Goal: Task Accomplishment & Management: Complete application form

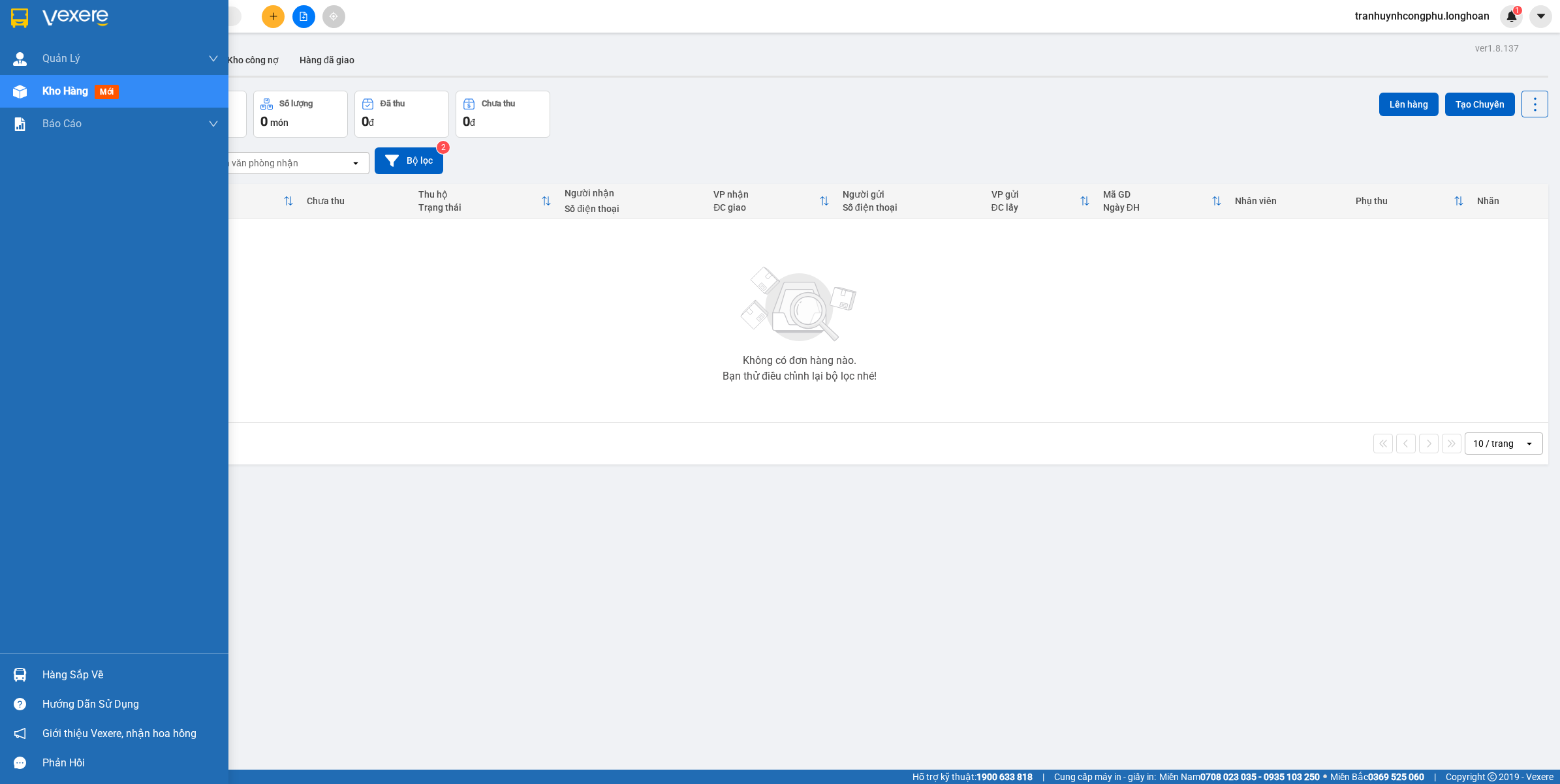
click at [96, 676] on div "Hàng sắp về" at bounding box center [130, 675] width 176 height 20
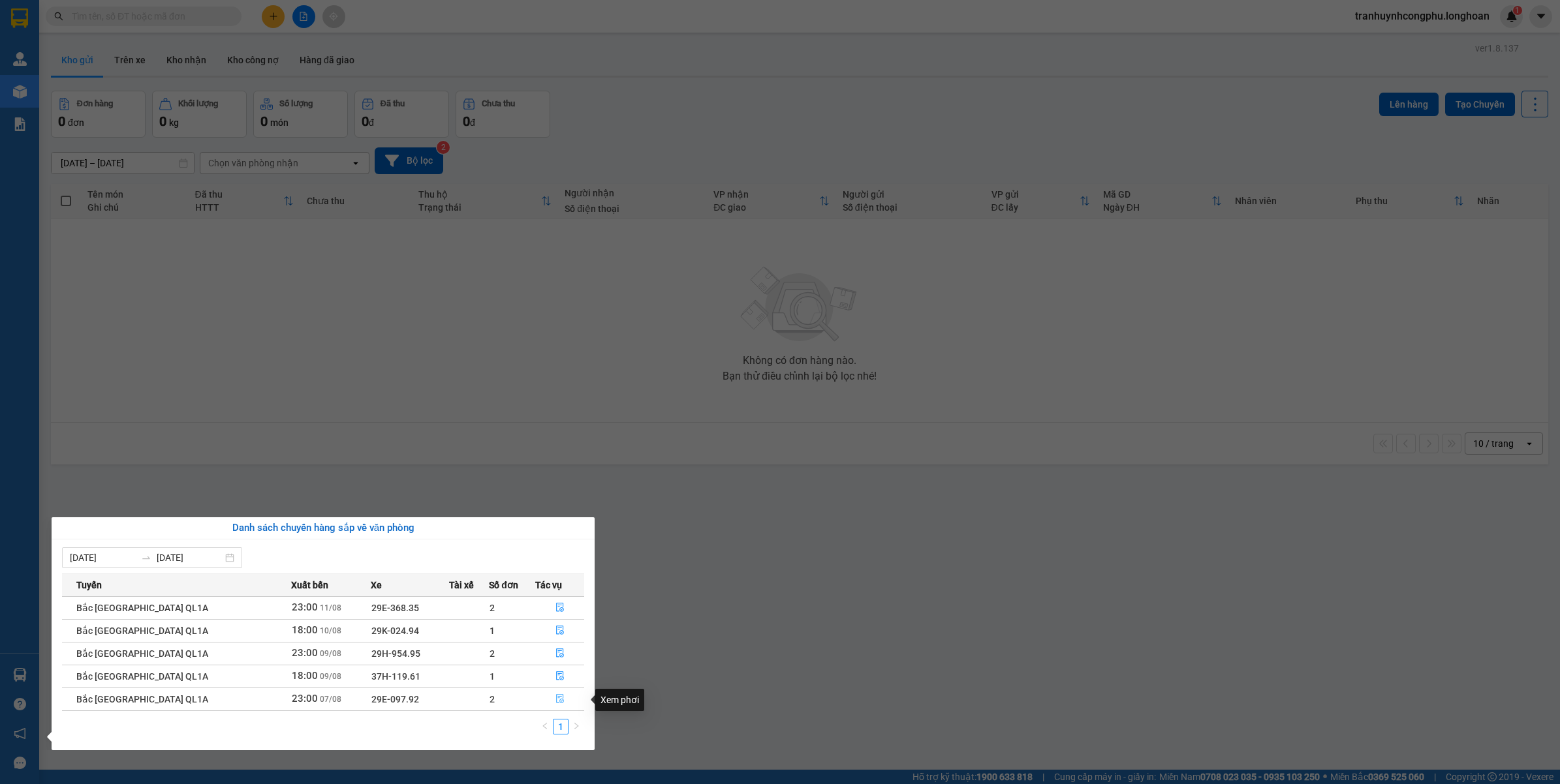
click at [560, 704] on button "button" at bounding box center [559, 699] width 47 height 21
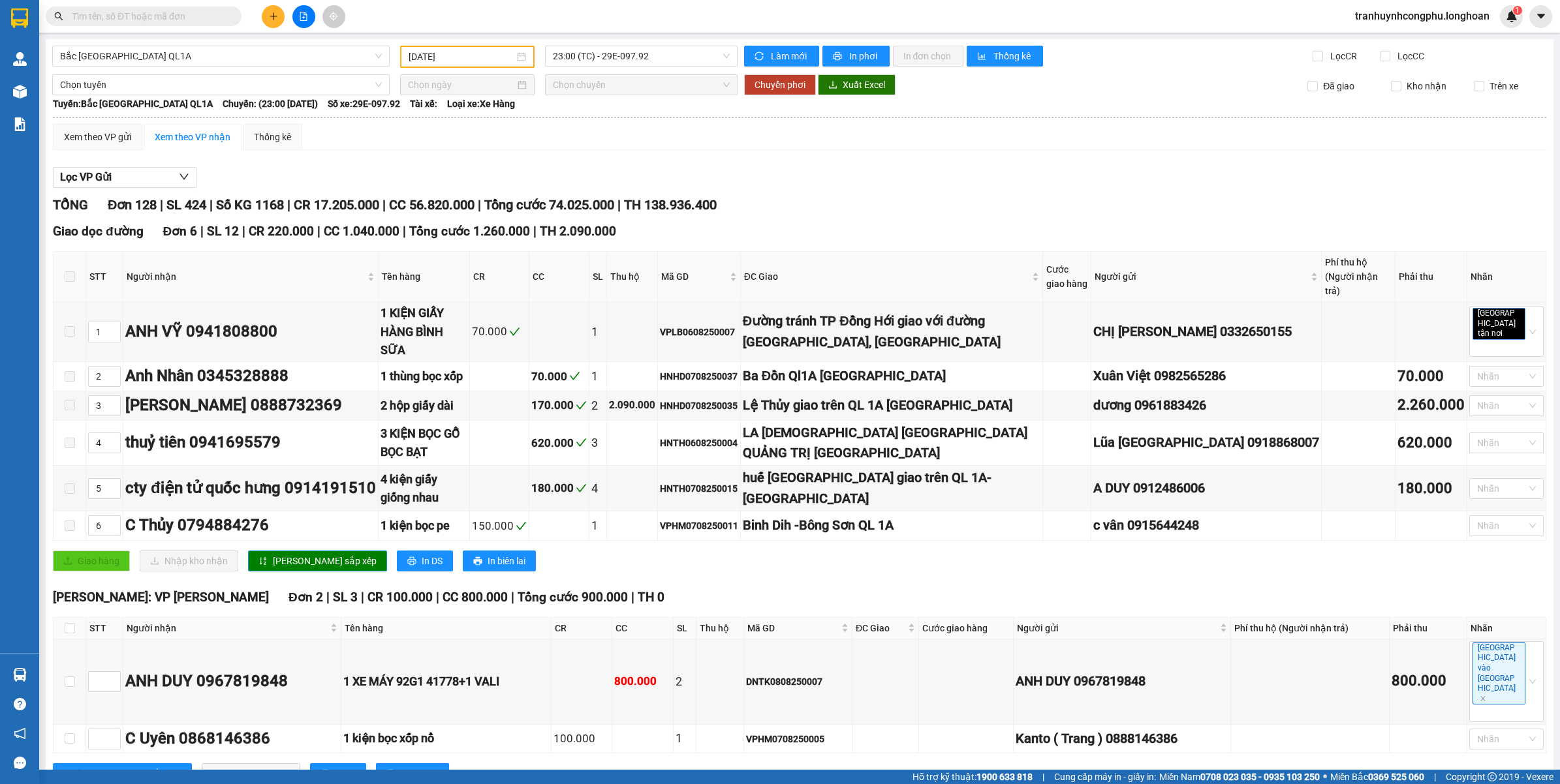
type input "07/08/2025"
click at [66, 676] on input "checkbox" at bounding box center [69, 681] width 11 height 11
checkbox input "true"
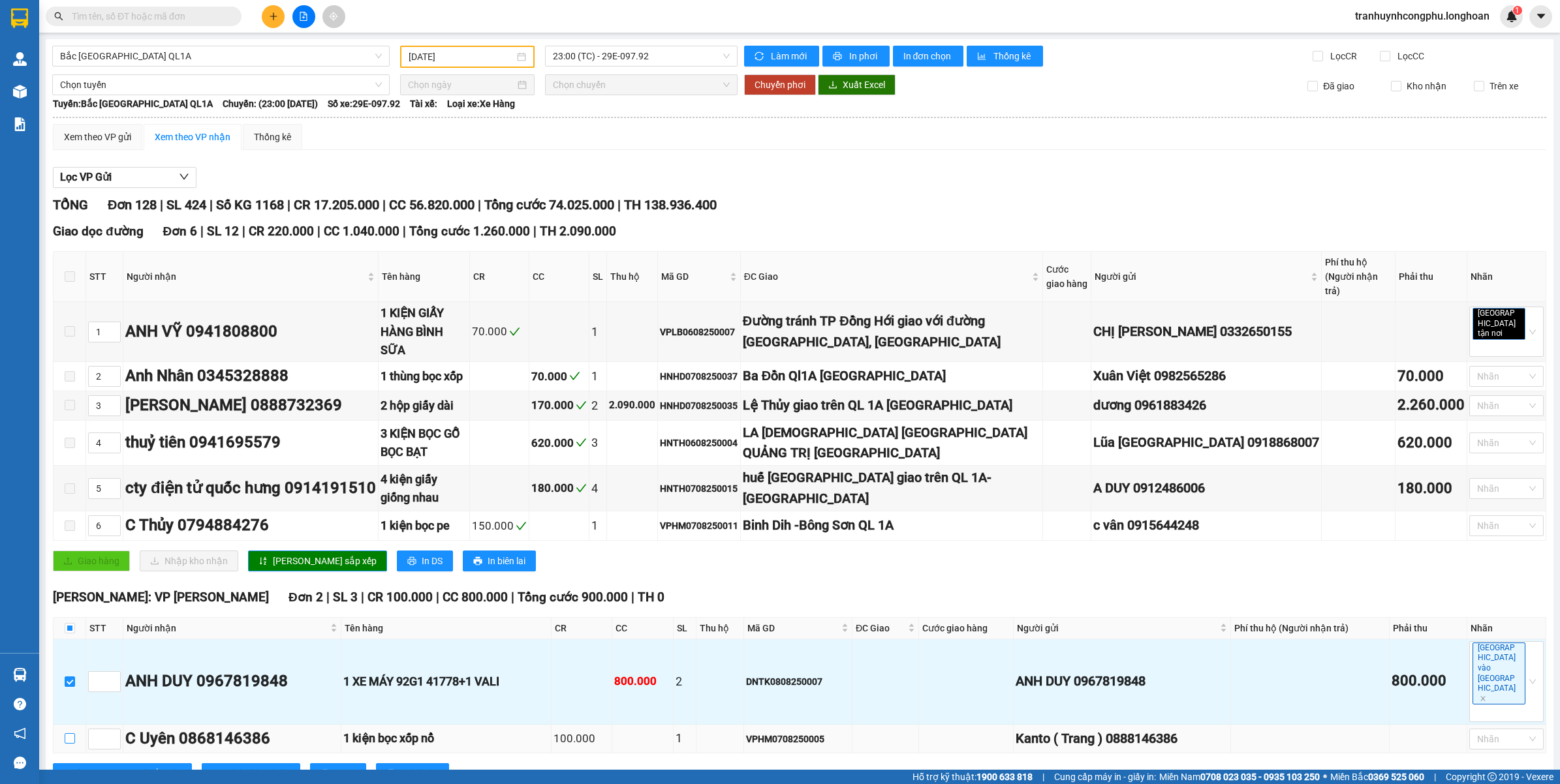
click at [73, 733] on input "checkbox" at bounding box center [69, 738] width 11 height 11
checkbox input "true"
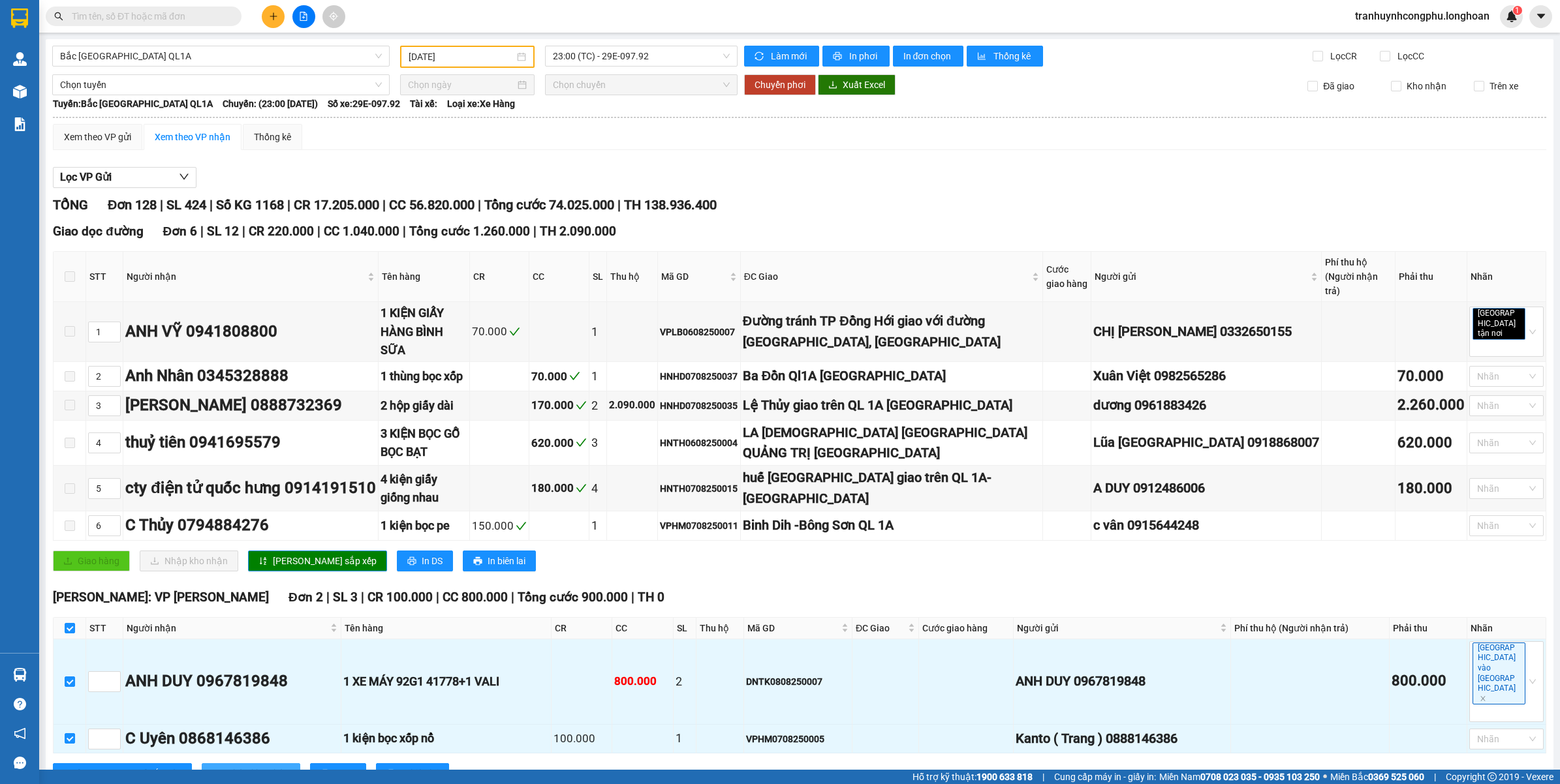
click at [227, 766] on span "Nhập kho nhận" at bounding box center [259, 773] width 64 height 15
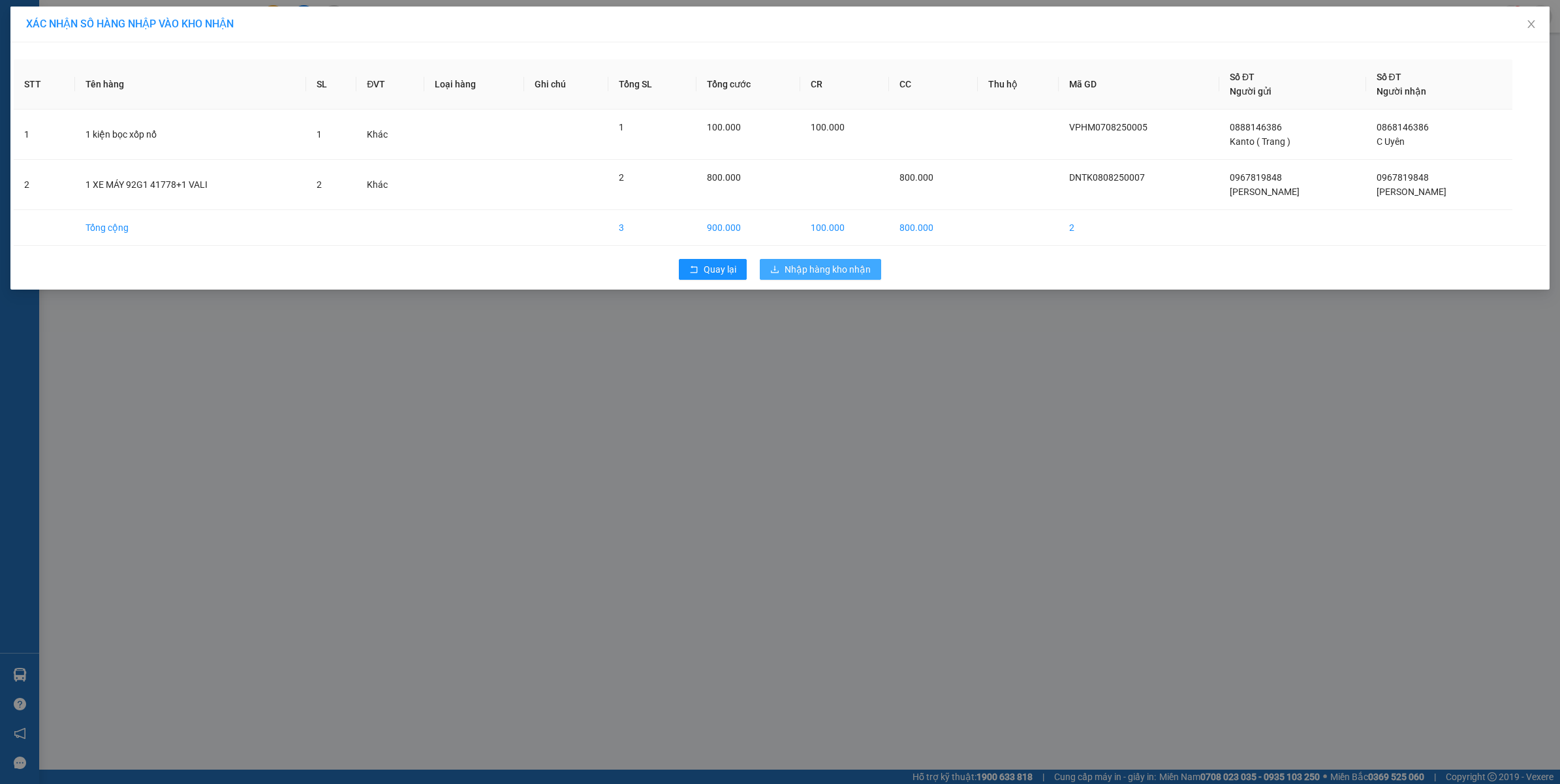
click at [834, 265] on span "Nhập hàng kho nhận" at bounding box center [828, 270] width 86 height 15
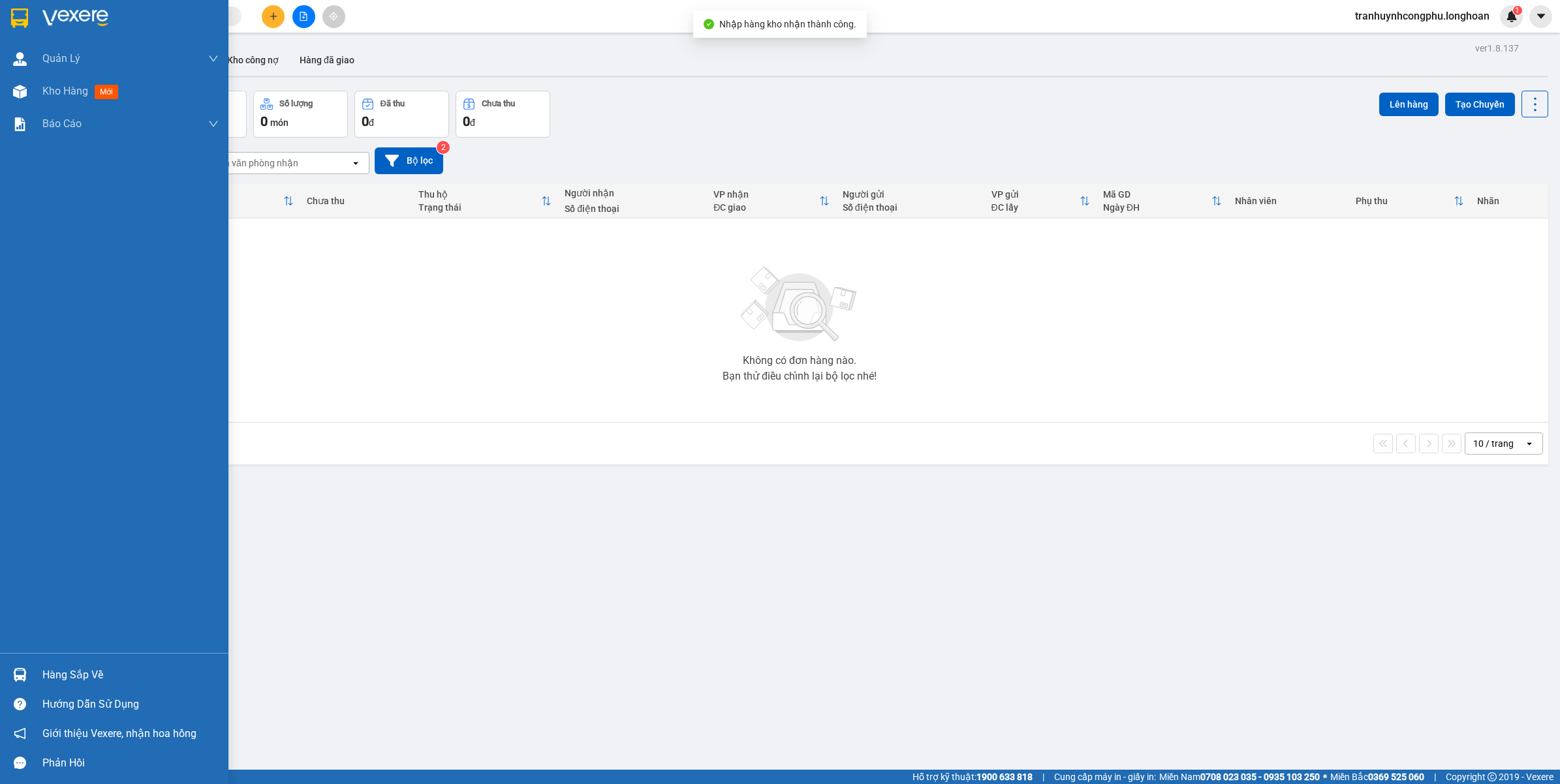
click at [49, 683] on div "Hàng sắp về" at bounding box center [130, 675] width 176 height 20
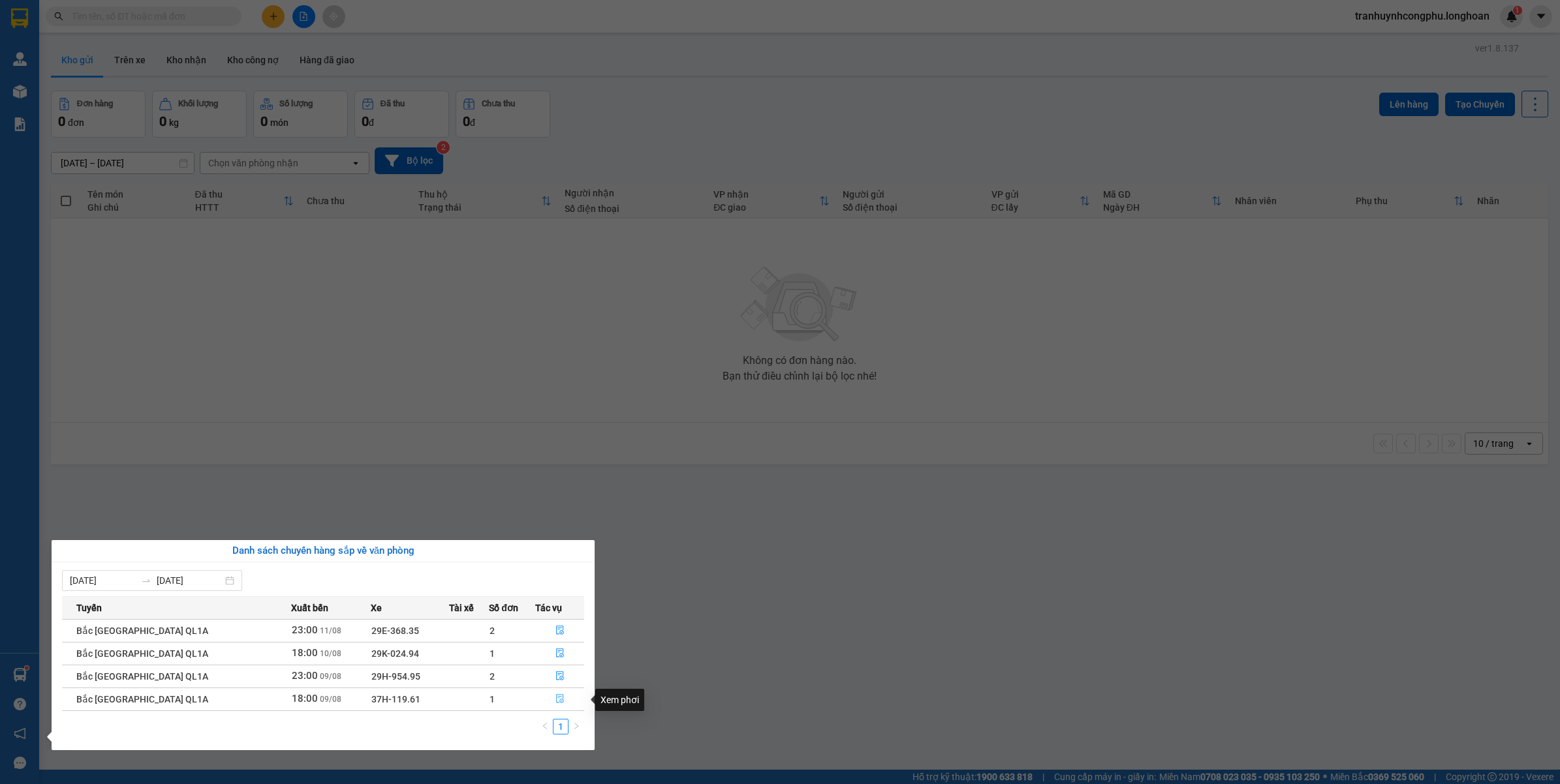
click at [555, 703] on icon "file-done" at bounding box center [559, 698] width 9 height 9
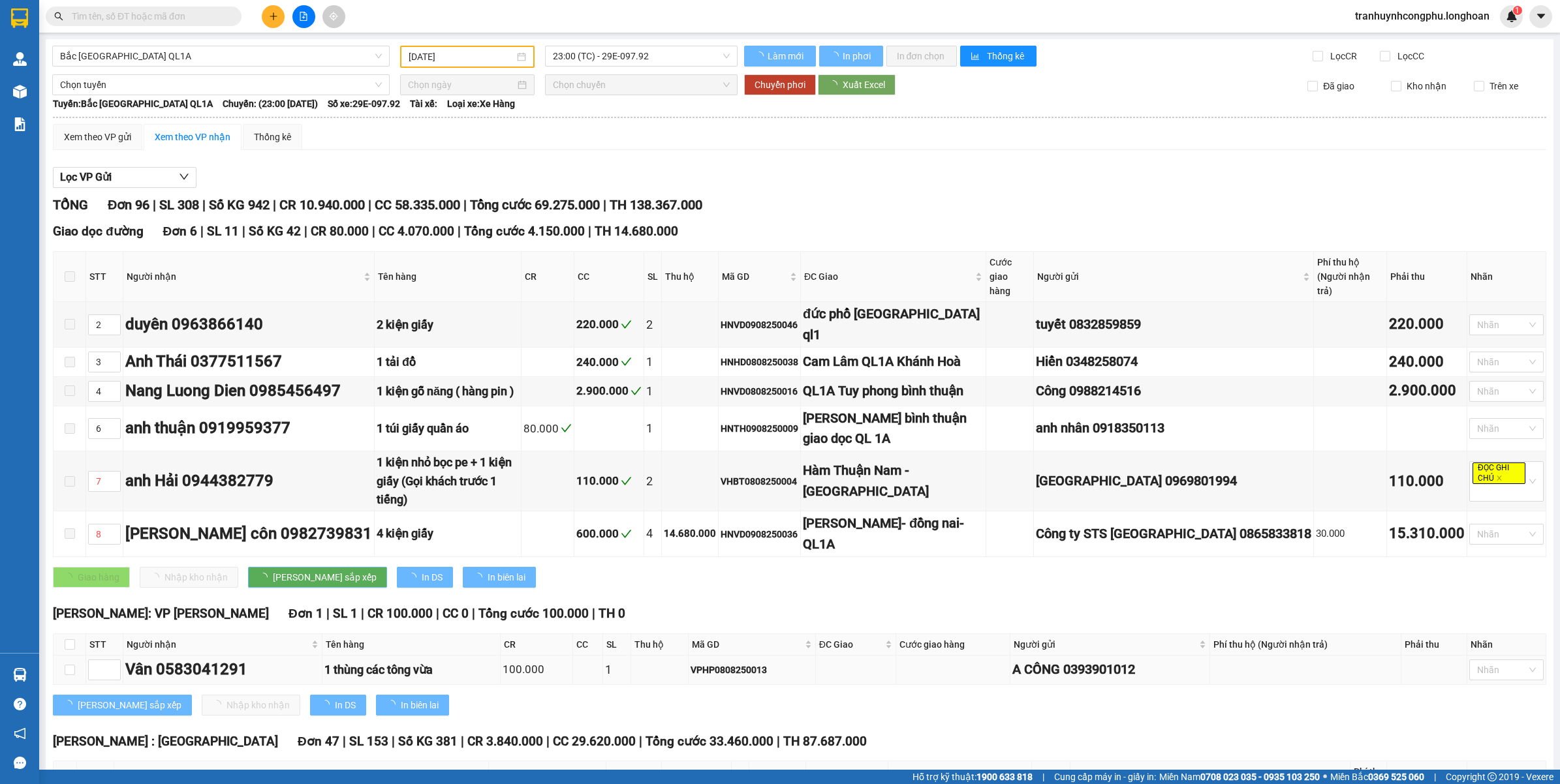
type input "09/08/2025"
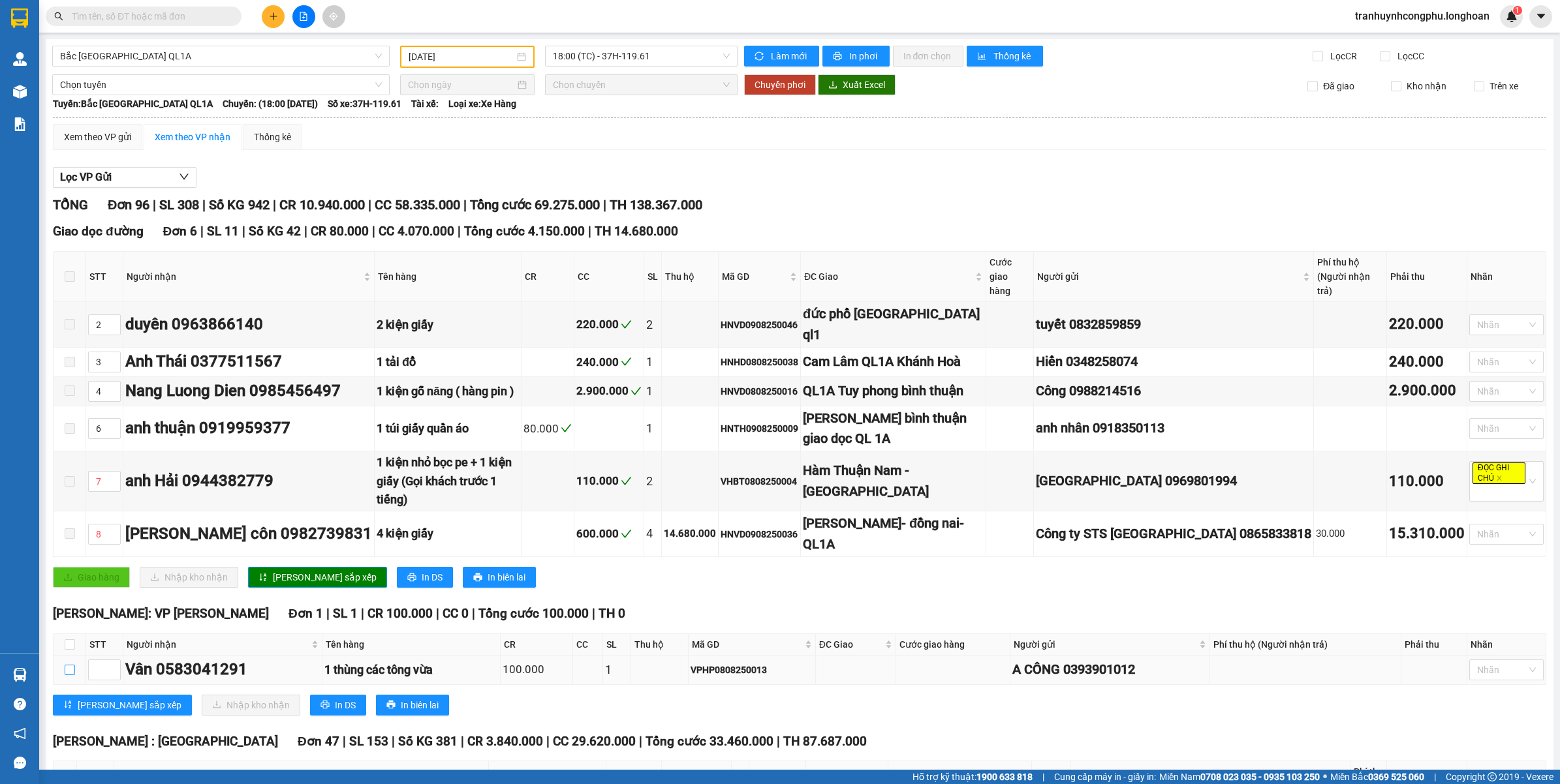
click at [72, 665] on label at bounding box center [69, 670] width 11 height 15
click at [72, 665] on input "checkbox" at bounding box center [69, 669] width 11 height 11
checkbox input "true"
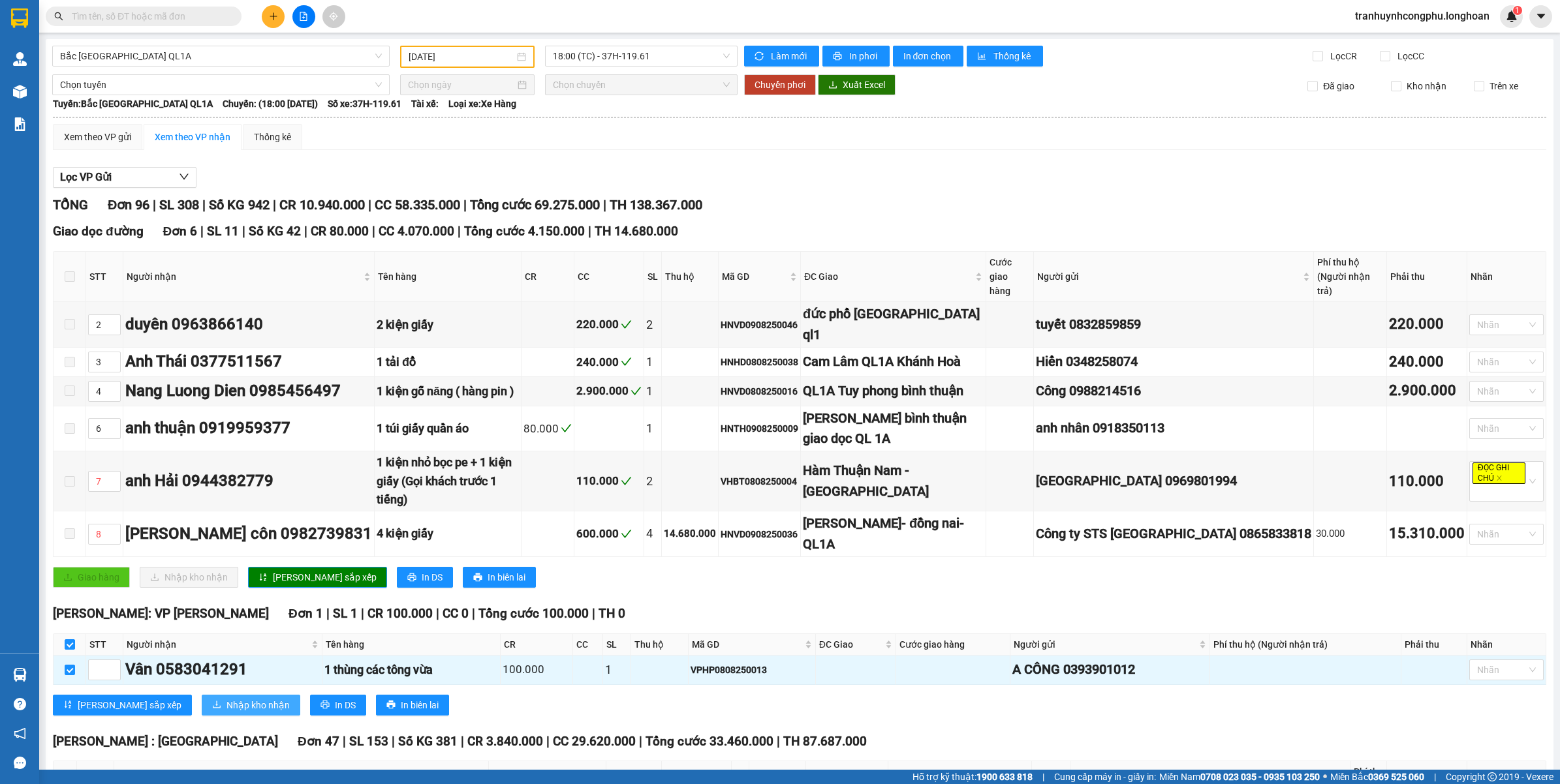
click at [227, 698] on span "Nhập kho nhận" at bounding box center [259, 705] width 64 height 15
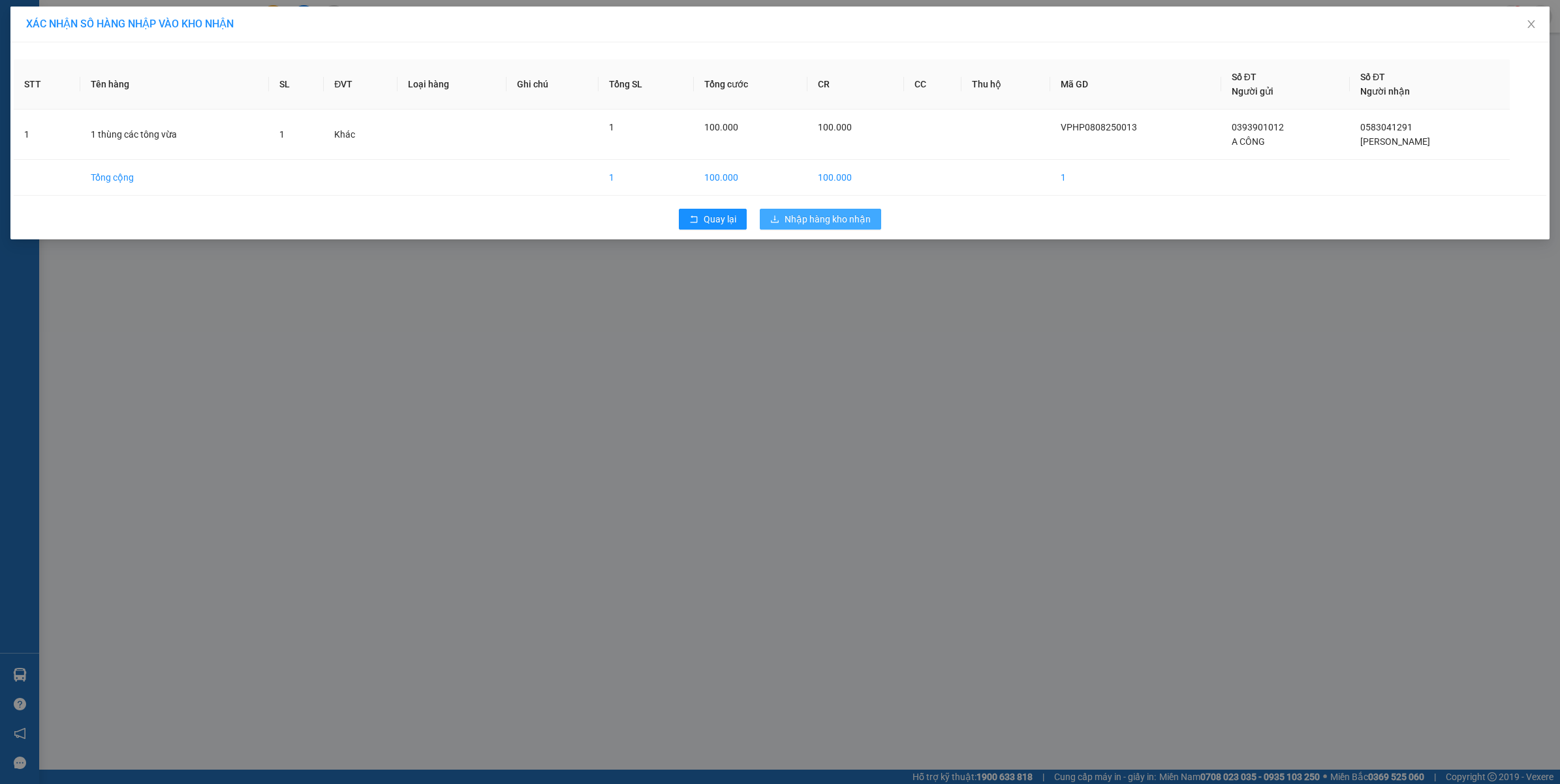
click at [832, 220] on span "Nhập hàng kho nhận" at bounding box center [828, 219] width 86 height 15
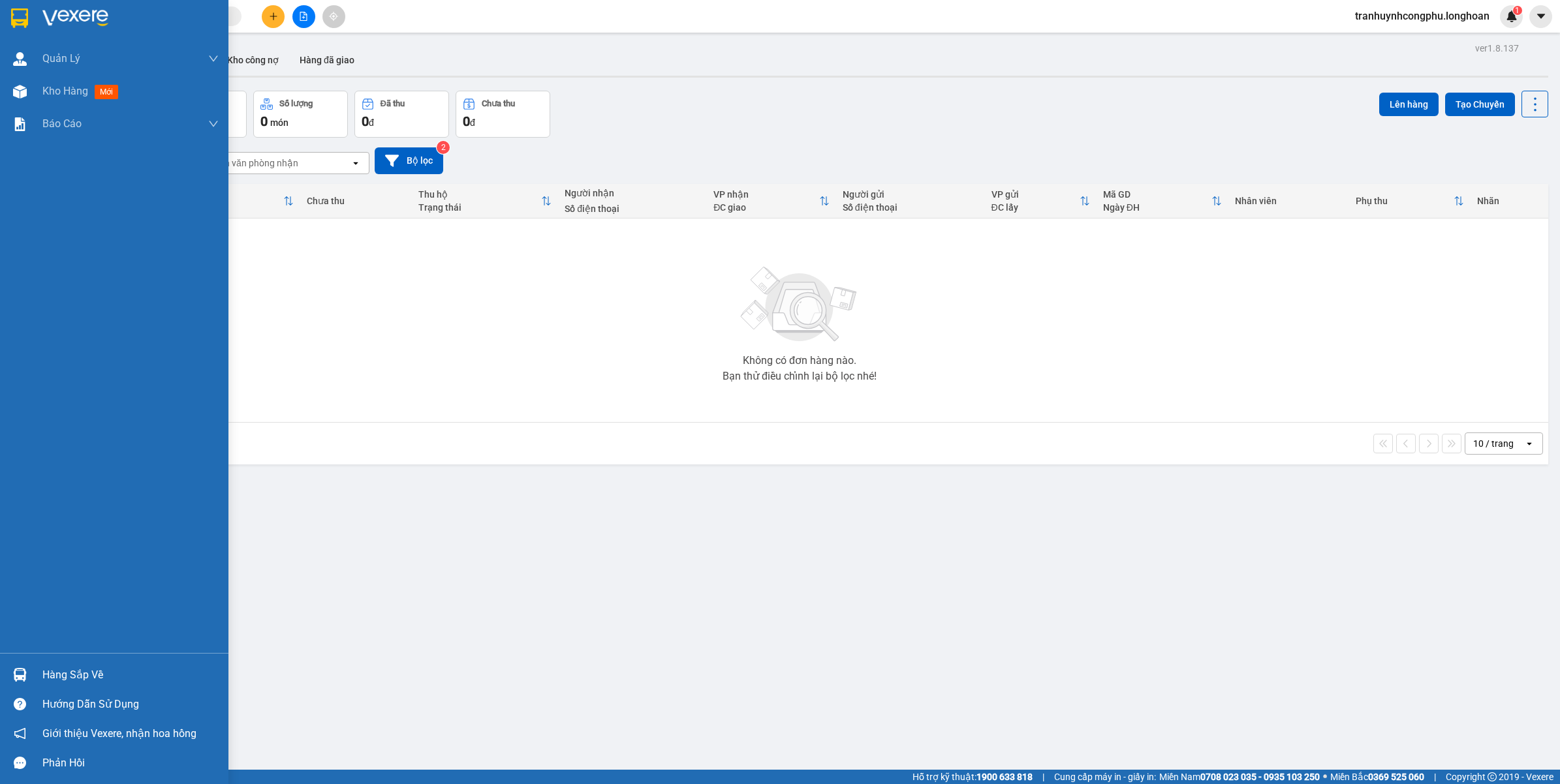
click at [82, 674] on div "Hàng sắp về" at bounding box center [130, 675] width 176 height 20
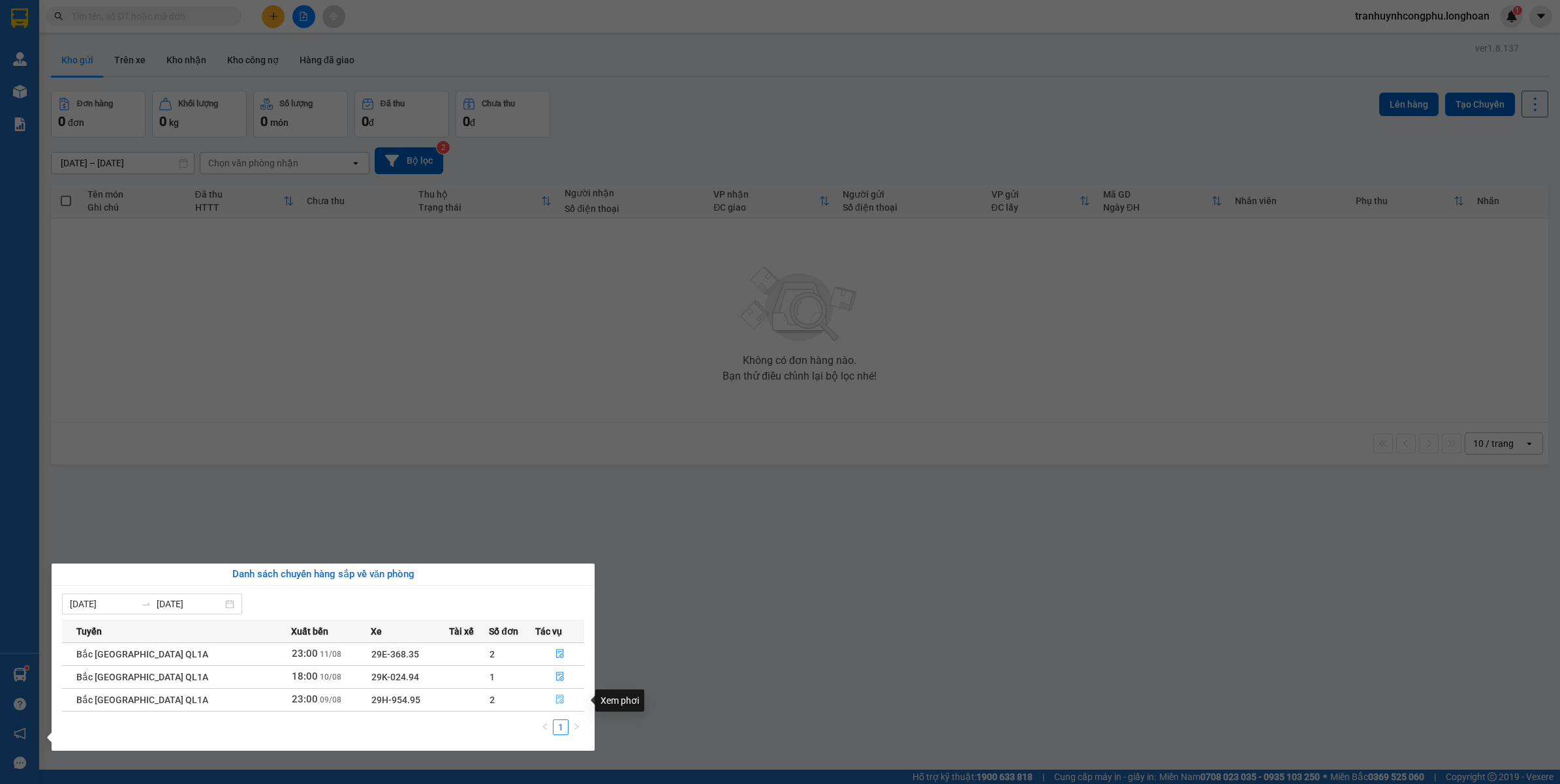
click at [557, 703] on icon "file-done" at bounding box center [559, 698] width 9 height 9
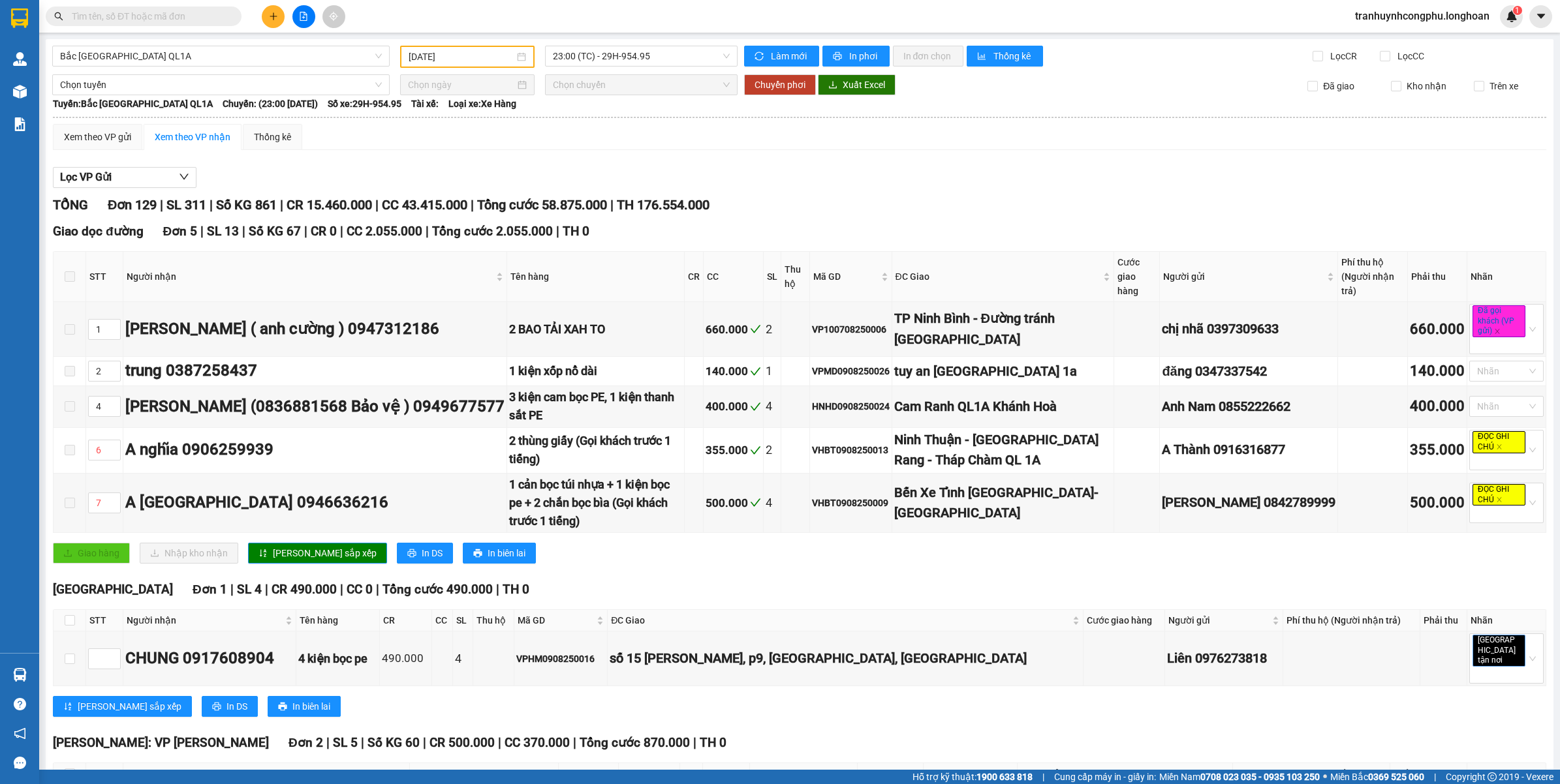
scroll to position [163, 0]
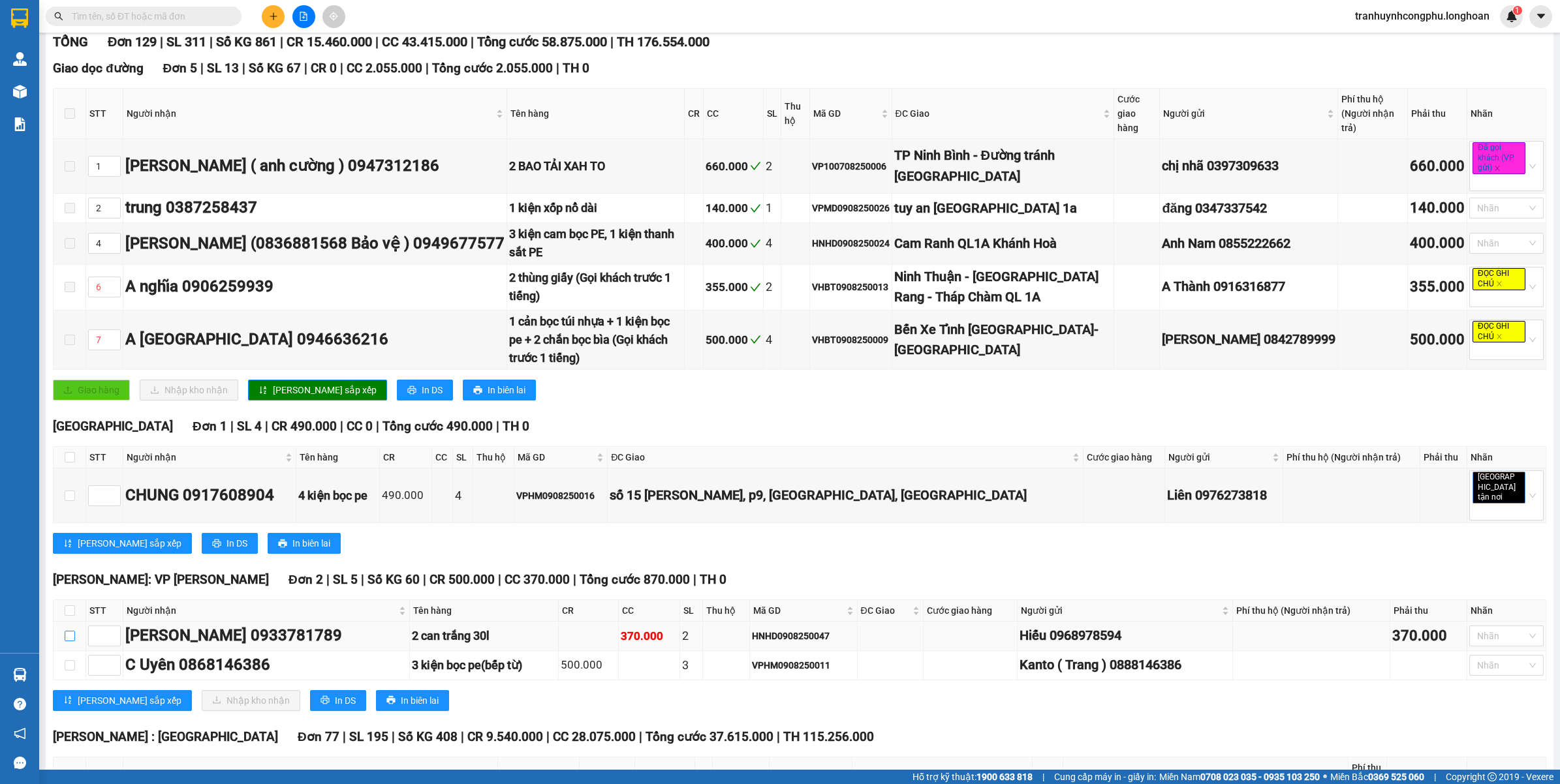
click at [72, 631] on input "checkbox" at bounding box center [69, 636] width 11 height 11
checkbox input "true"
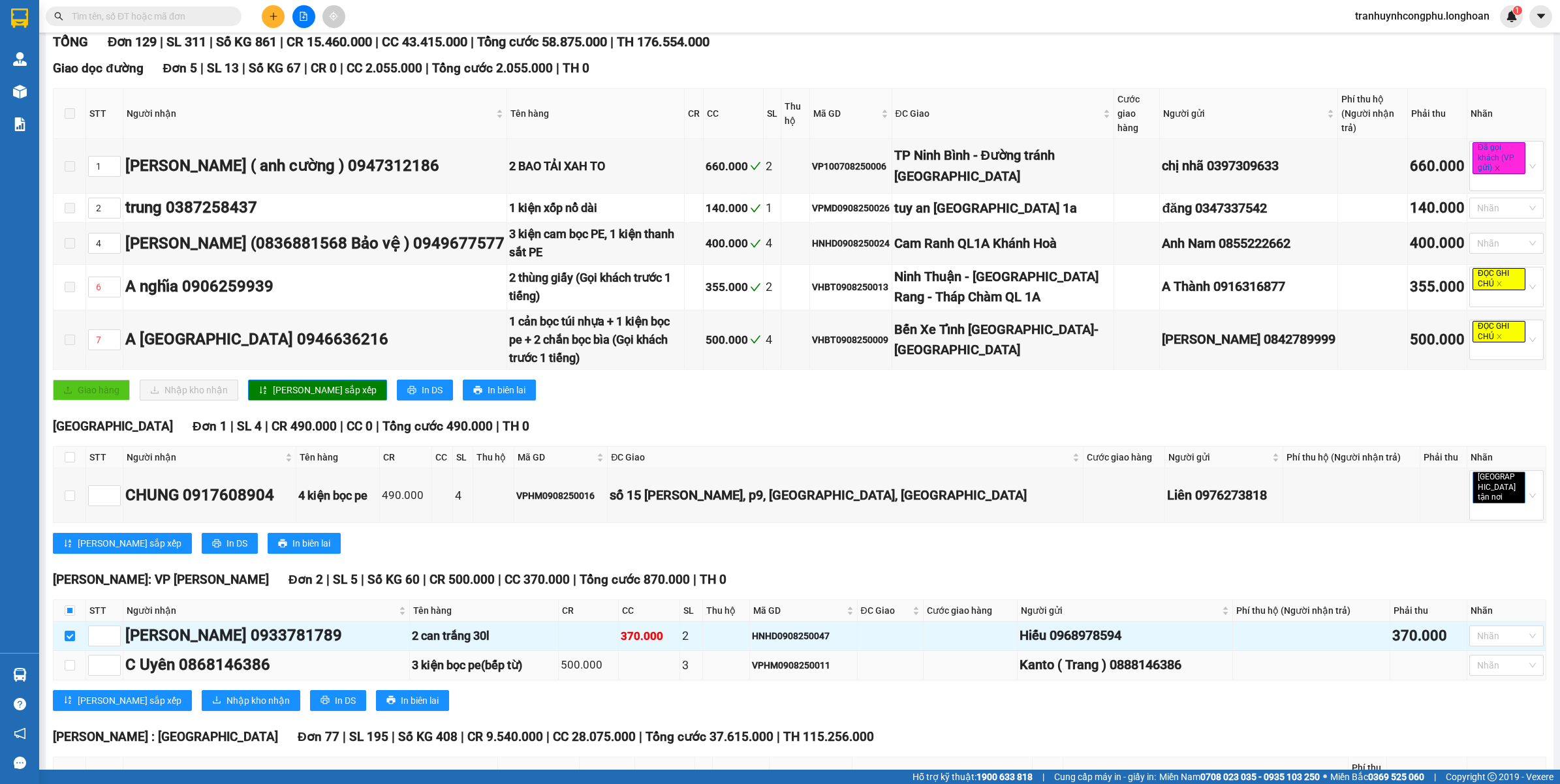
click at [60, 651] on td at bounding box center [70, 666] width 33 height 29
click at [63, 651] on td at bounding box center [70, 666] width 33 height 29
click at [67, 660] on input "checkbox" at bounding box center [69, 665] width 11 height 11
checkbox input "true"
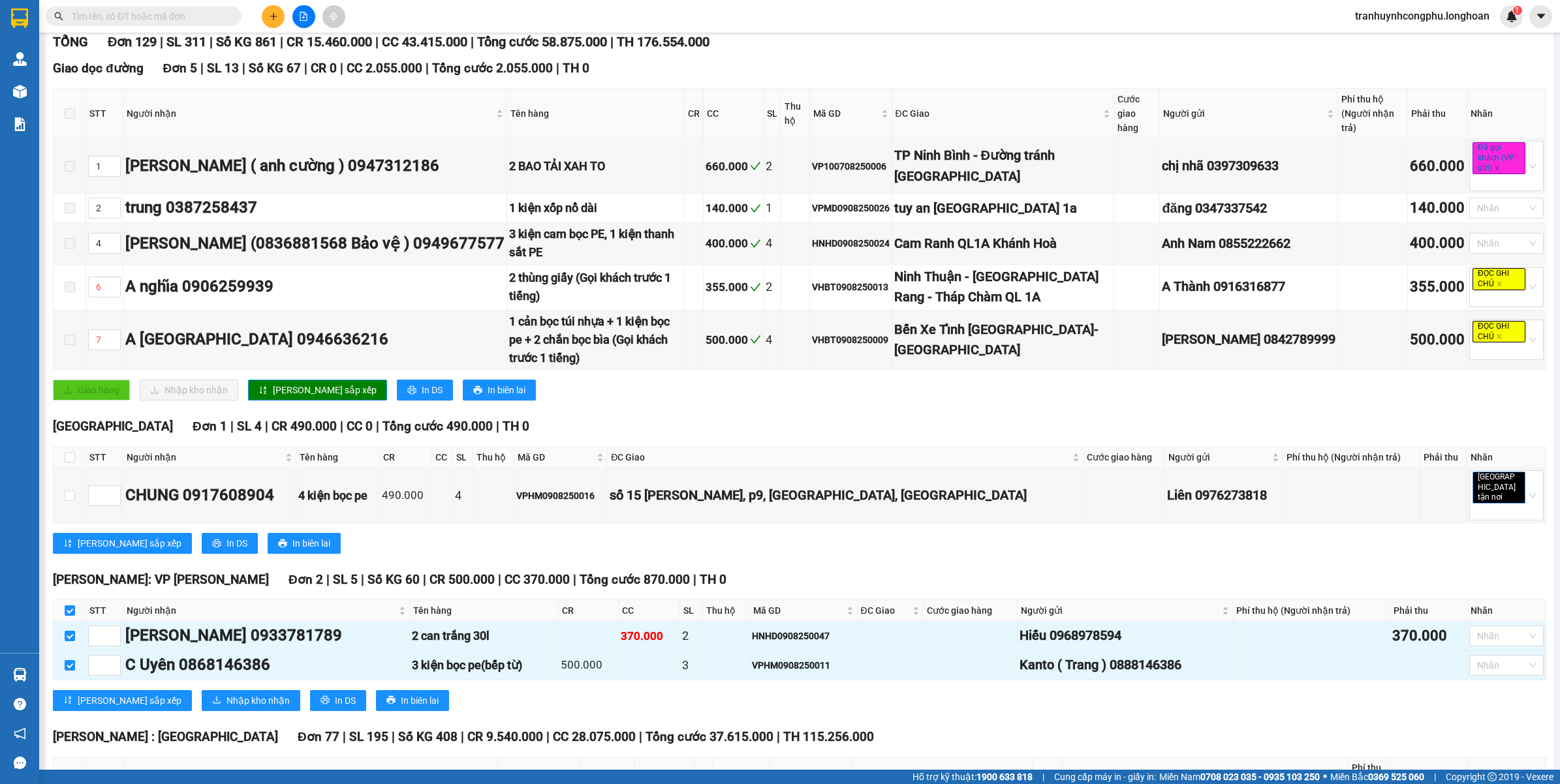
checkbox input "true"
click at [227, 694] on span "Nhập kho nhận" at bounding box center [259, 701] width 64 height 15
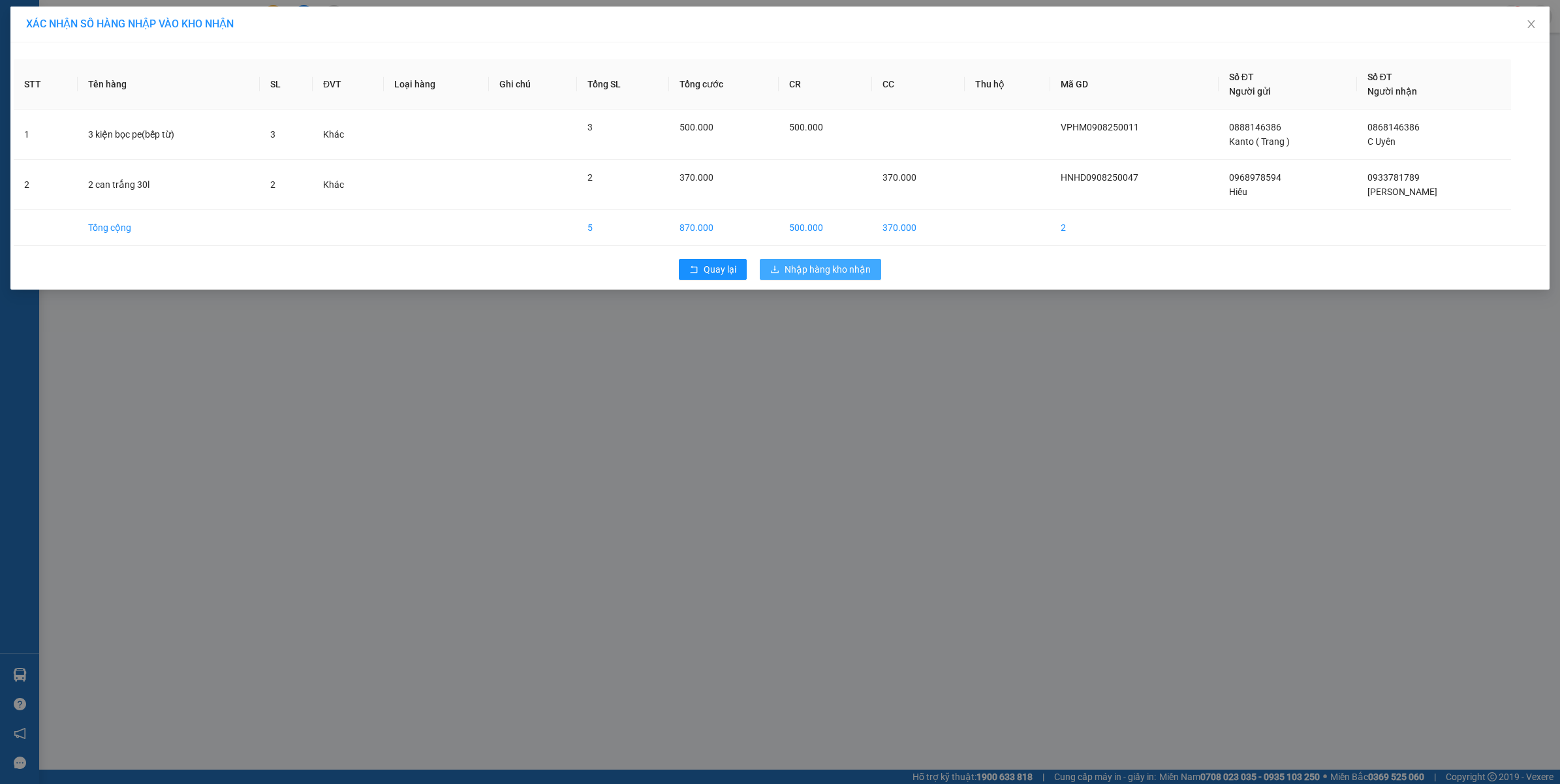
click at [814, 272] on span "Nhập hàng kho nhận" at bounding box center [828, 270] width 86 height 15
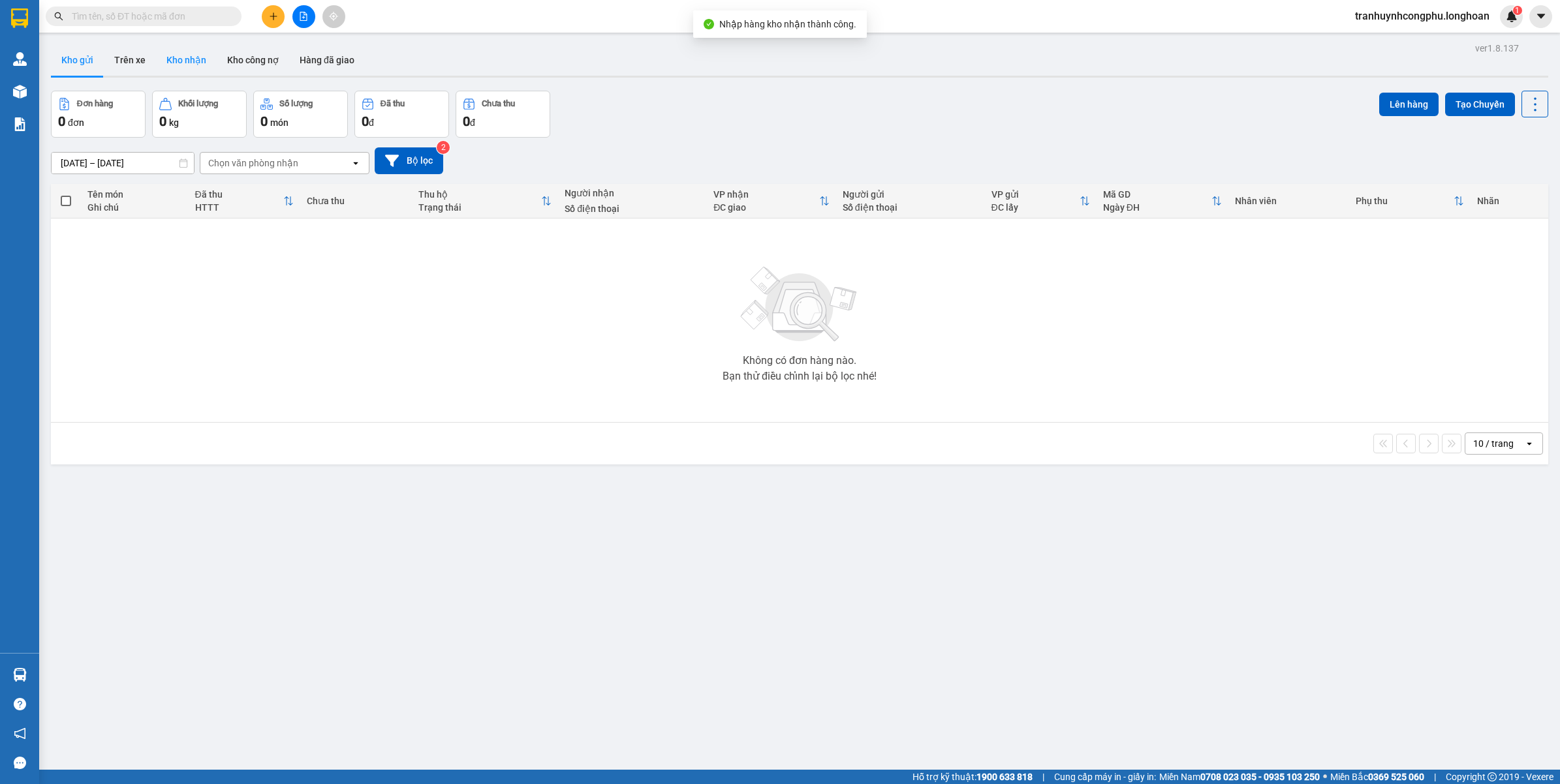
click at [183, 66] on button "Kho nhận" at bounding box center [186, 59] width 60 height 31
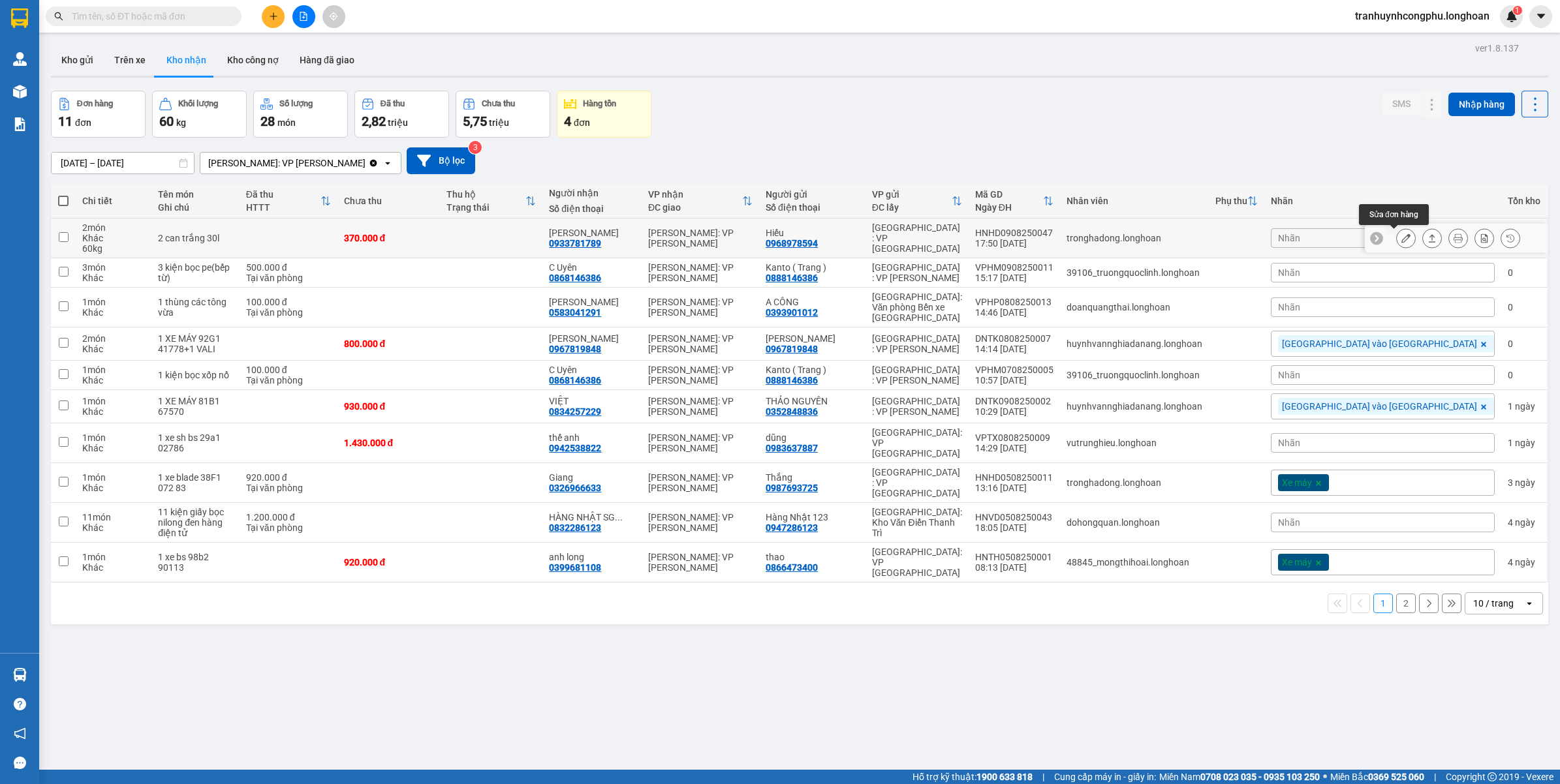
click at [1396, 245] on button at bounding box center [1405, 238] width 18 height 23
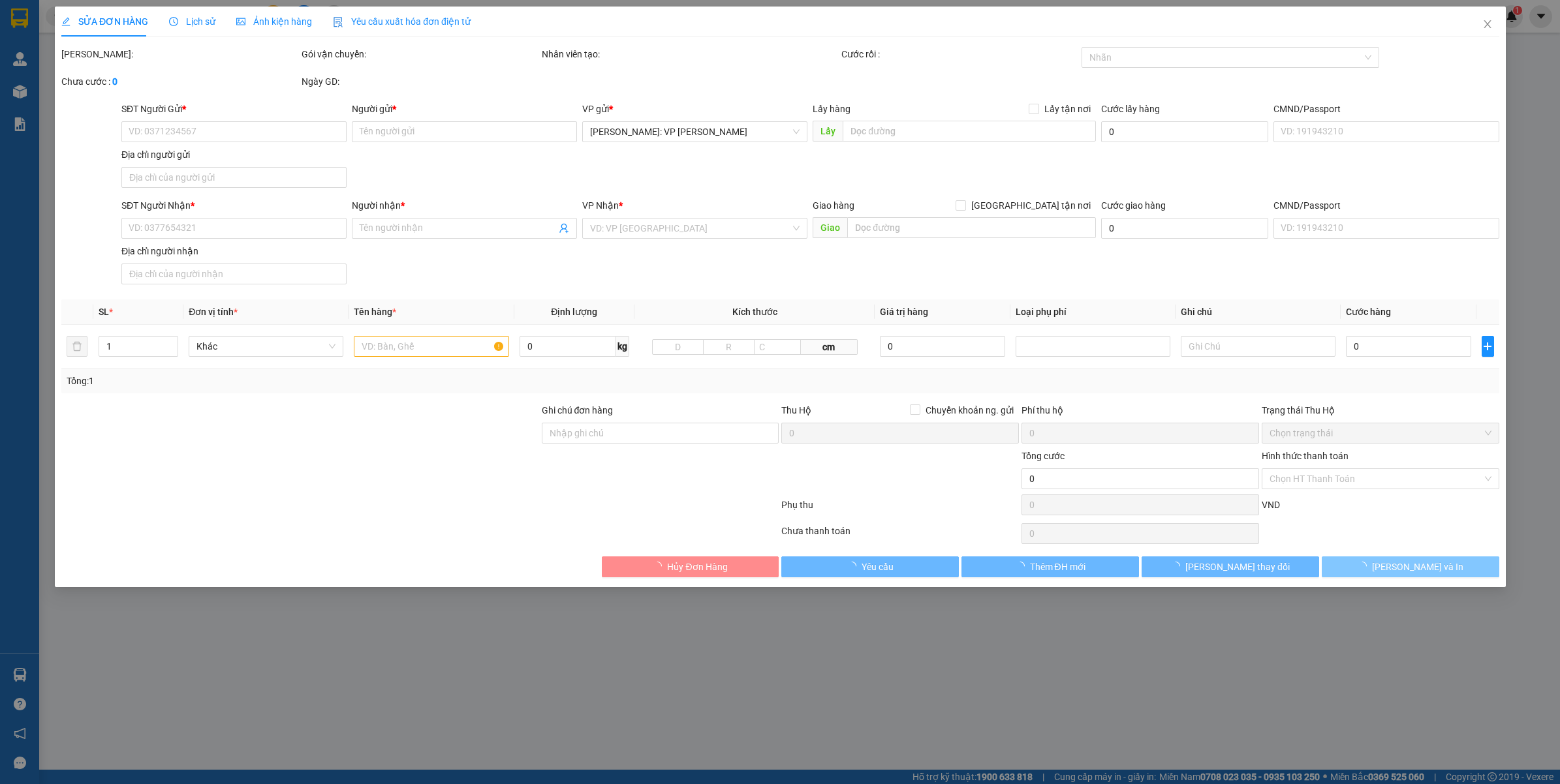
type input "0968978594"
type input "Hiếu"
type input "0933781789"
type input "Lê Thị Nguyệt"
type input "370.000"
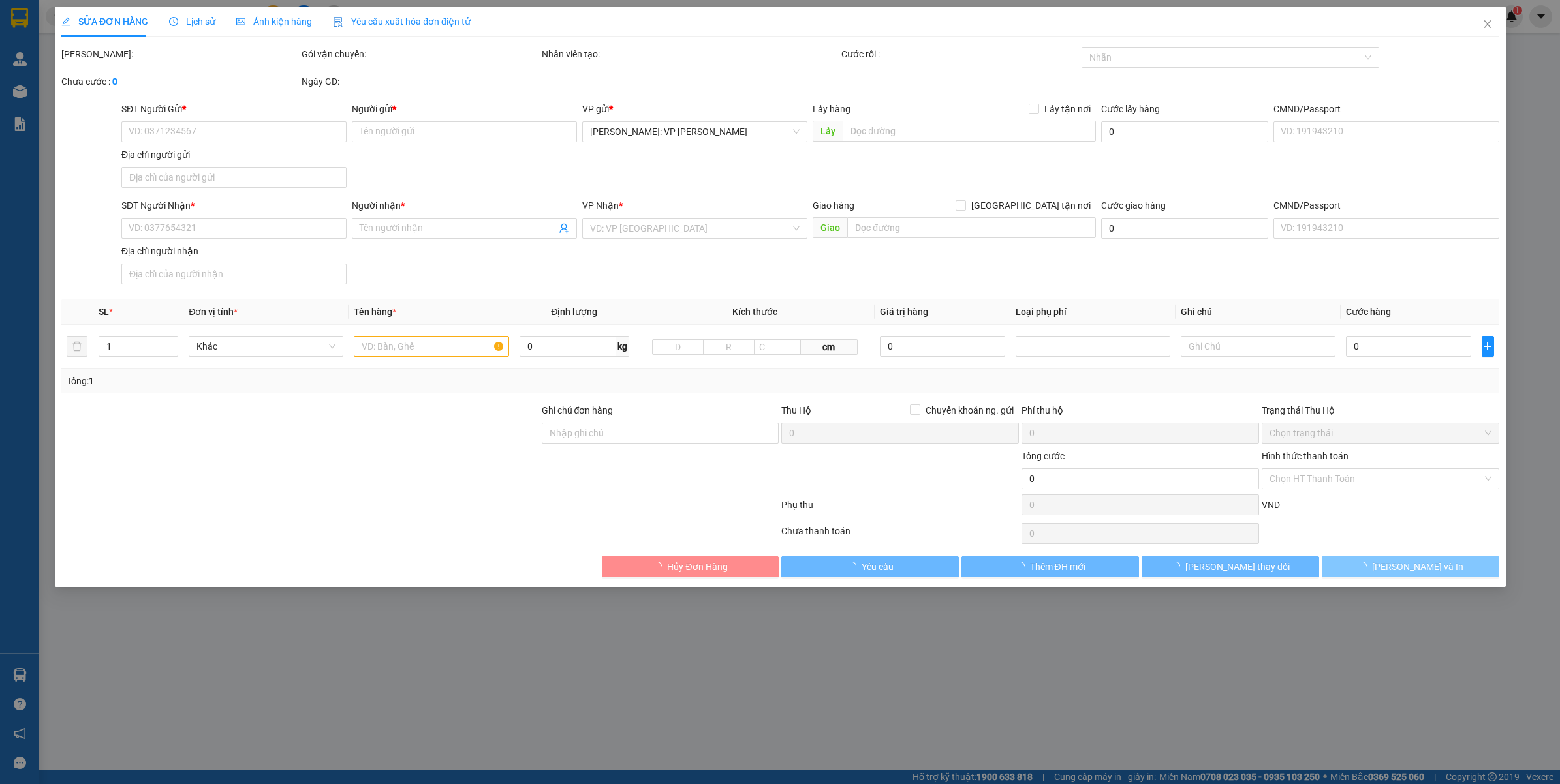
type input "370.000"
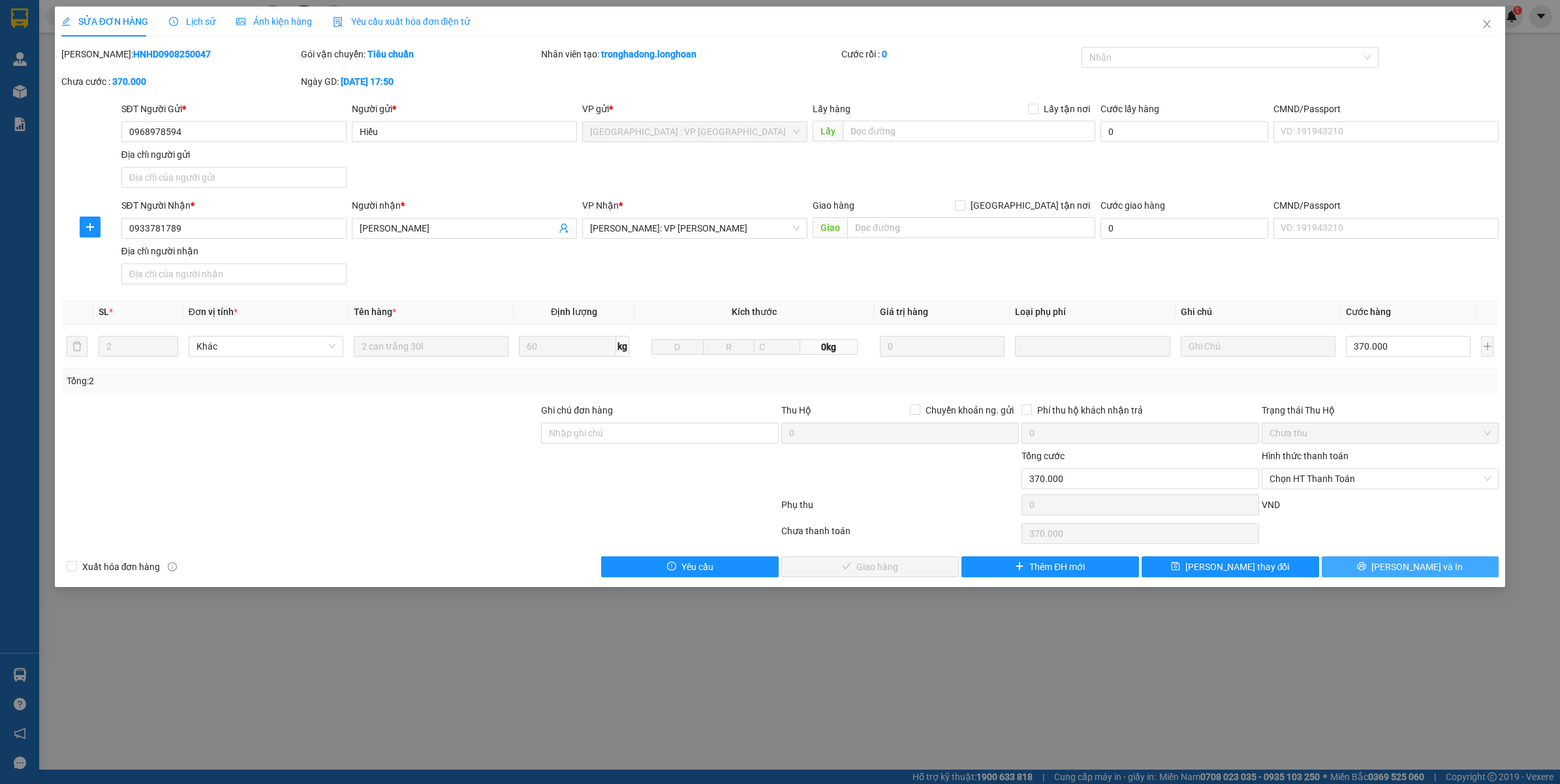
click at [1366, 568] on icon "printer" at bounding box center [1361, 566] width 9 height 9
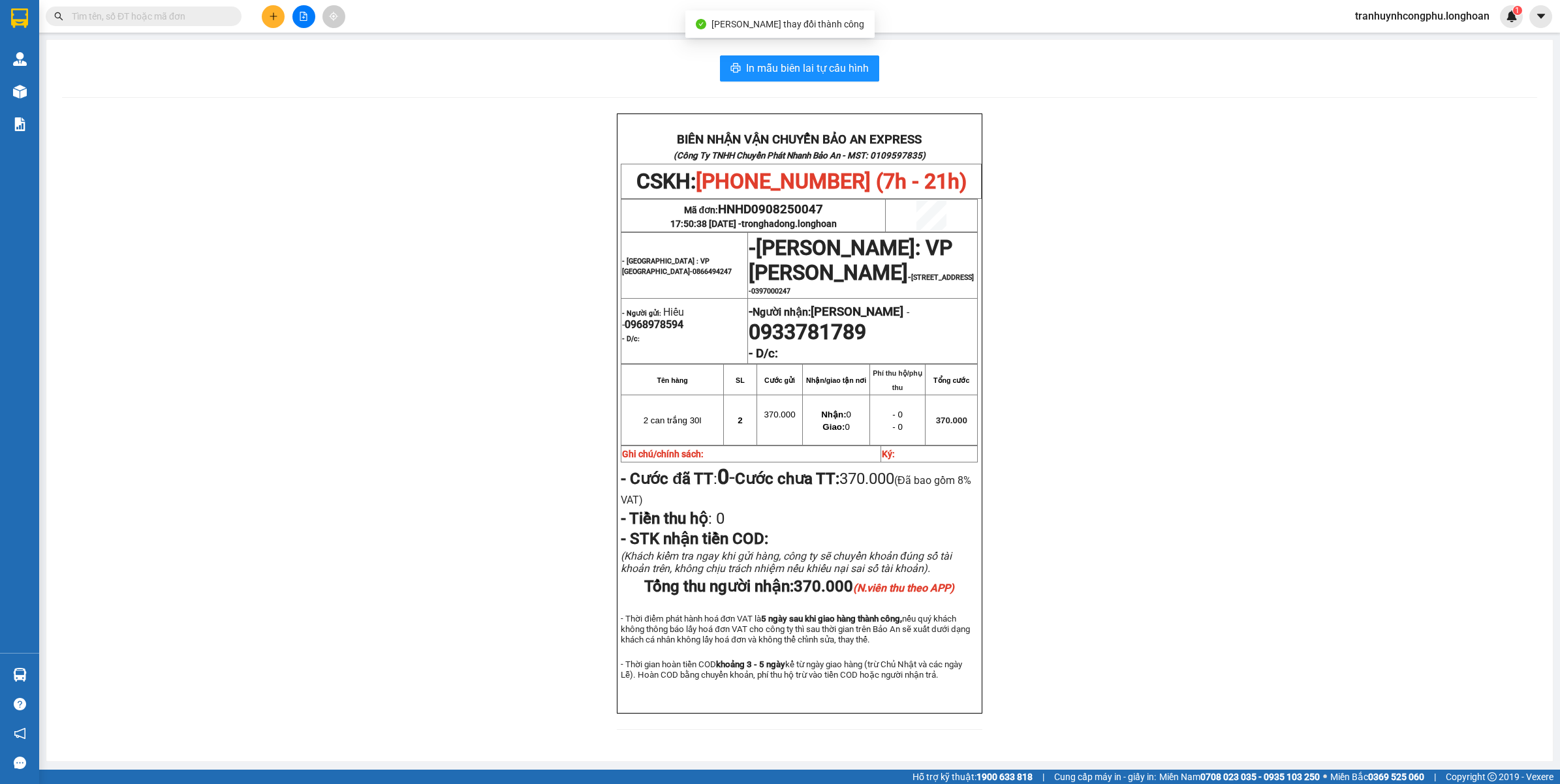
click at [850, 345] on span "0933781789" at bounding box center [807, 332] width 117 height 24
copy span "0933781789"
click at [1330, 325] on div "BIÊN NHẬN VẬN CHUYỂN BẢO AN EXPRESS (Công Ty TNHH Chuyển Phát Nhanh Bảo An - MS…" at bounding box center [799, 429] width 1474 height 632
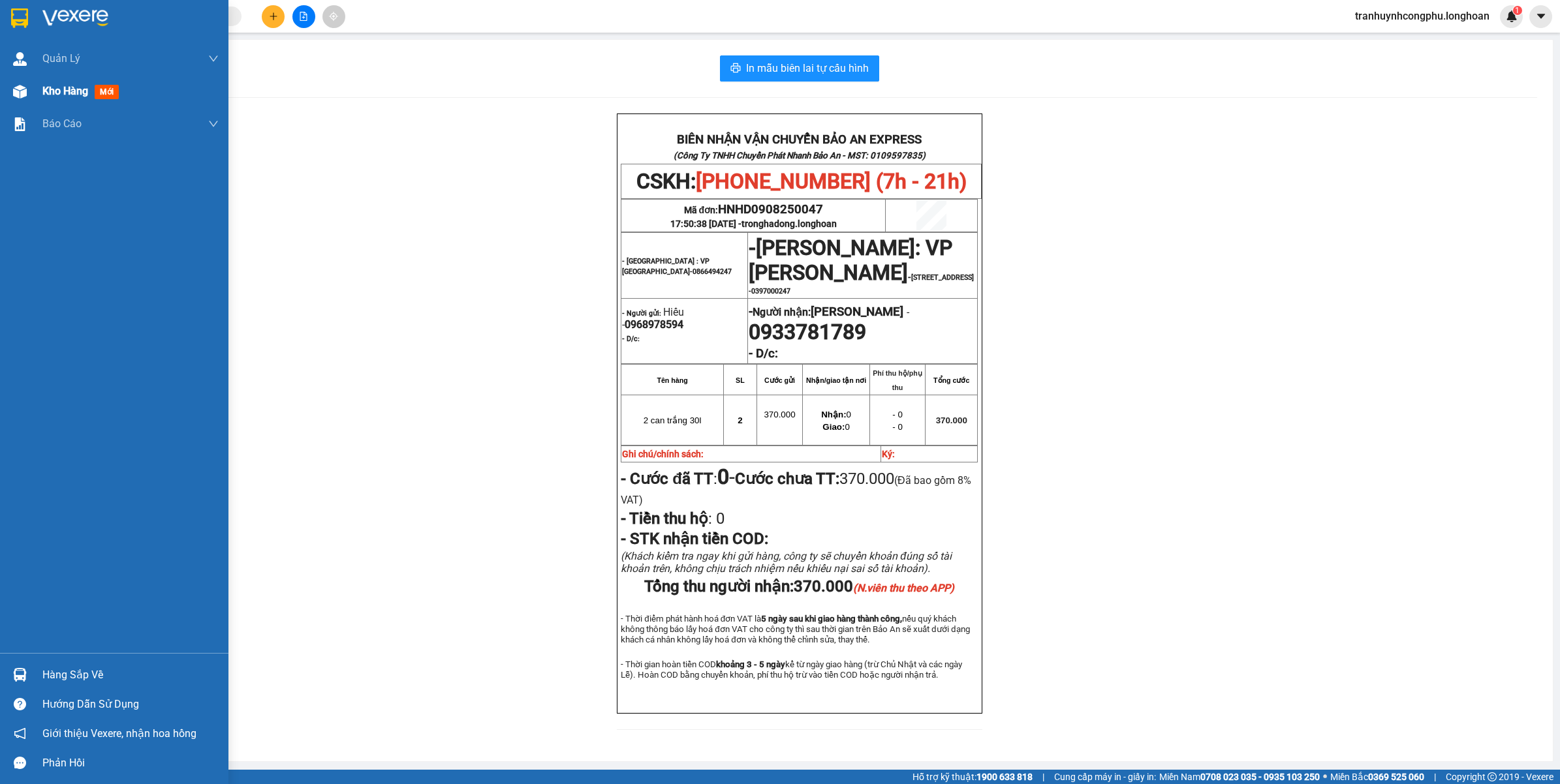
click at [52, 98] on div "Kho hàng mới" at bounding box center [83, 91] width 82 height 16
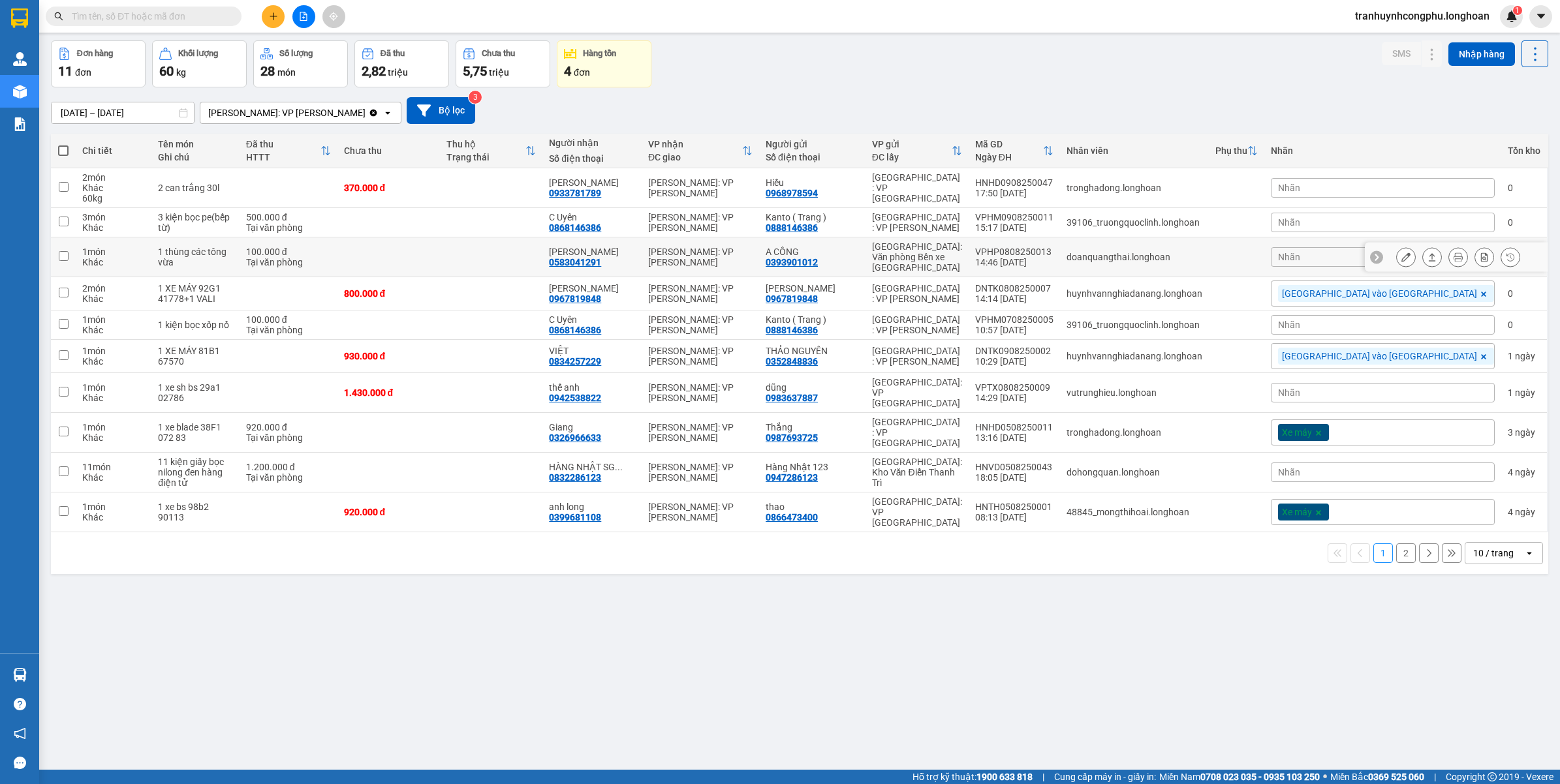
click at [1396, 254] on button at bounding box center [1405, 258] width 18 height 23
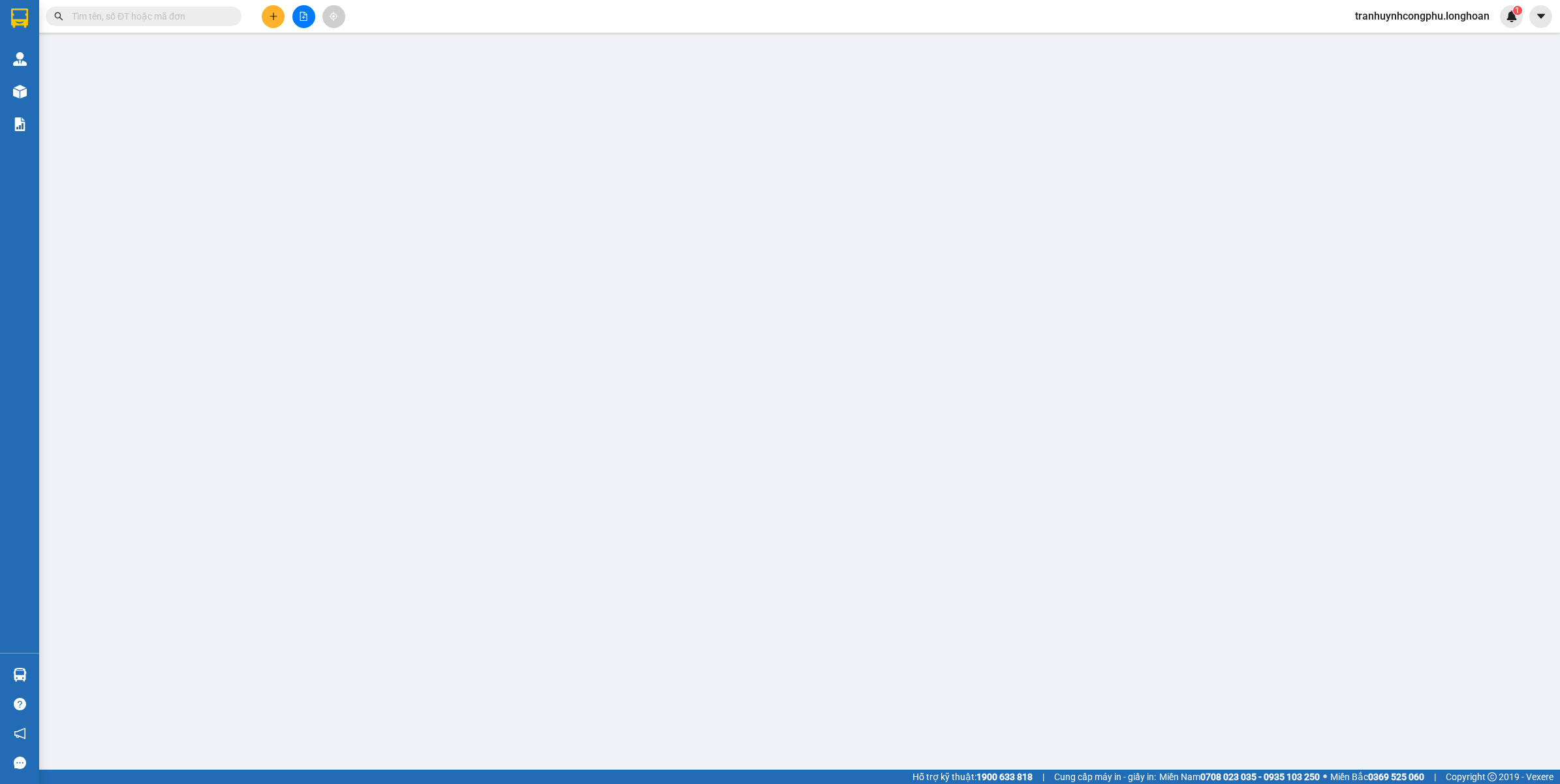
type input "0393901012"
type input "A CÔNG"
type input "0583041291"
type input "Vân"
type input "100.000"
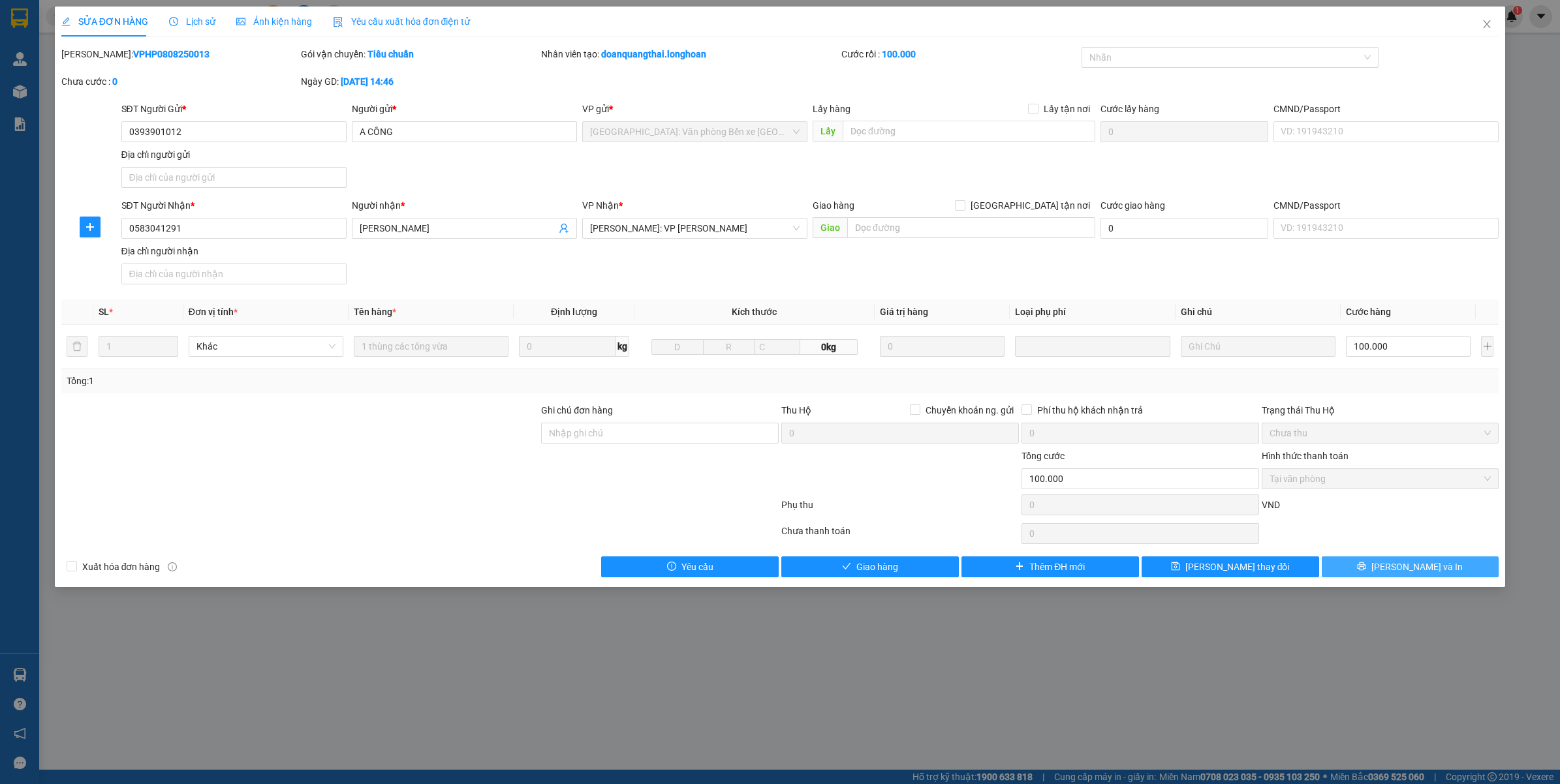
click at [1368, 575] on button "Lưu và In" at bounding box center [1410, 567] width 178 height 21
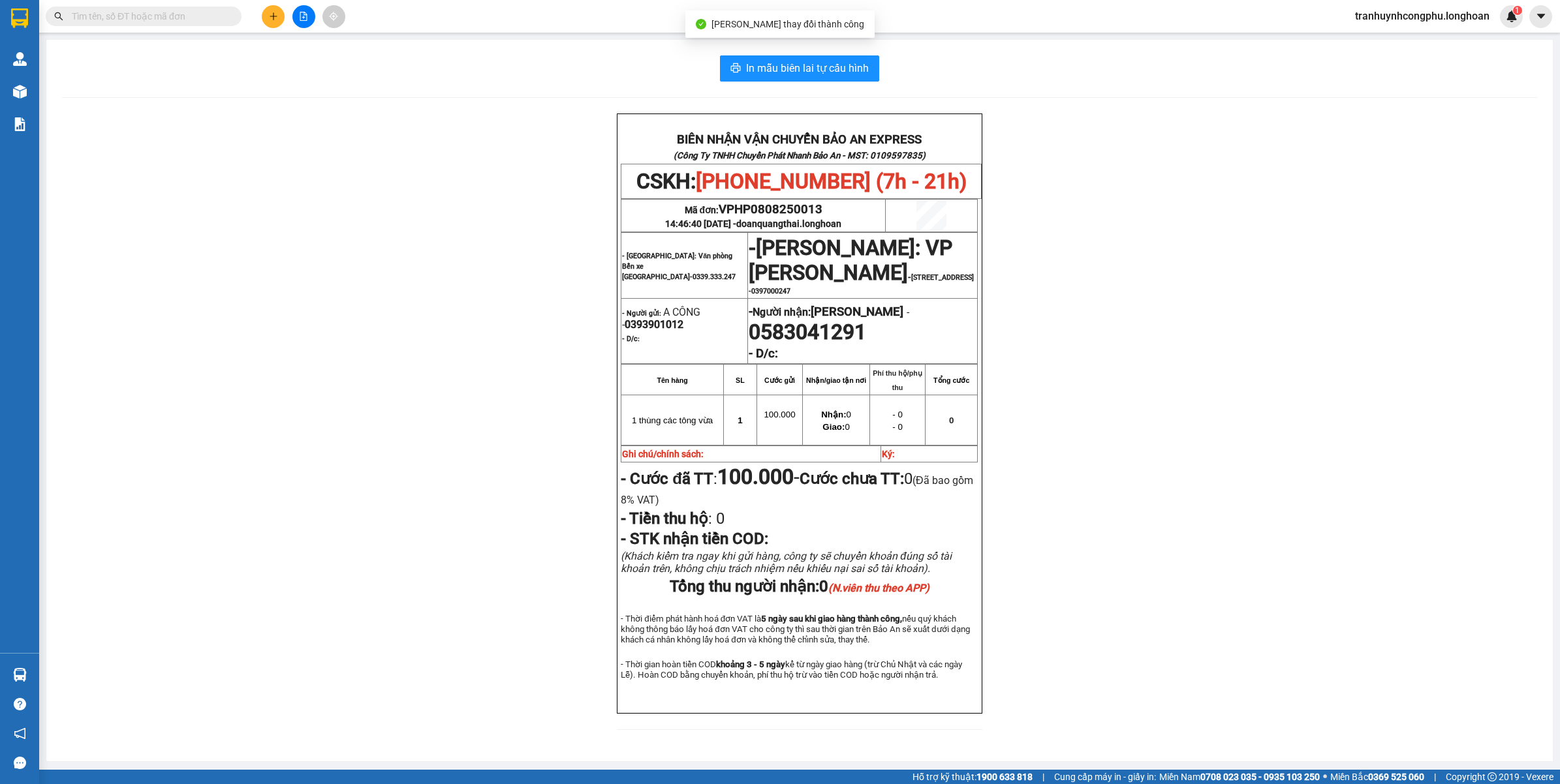
click at [866, 337] on span "0583041291" at bounding box center [807, 332] width 117 height 24
copy span "0583041291"
click at [1224, 377] on div "BIÊN NHẬN VẬN CHUYỂN BẢO AN EXPRESS (Công Ty TNHH Chuyển Phát Nhanh Bảo An - MS…" at bounding box center [799, 429] width 1474 height 632
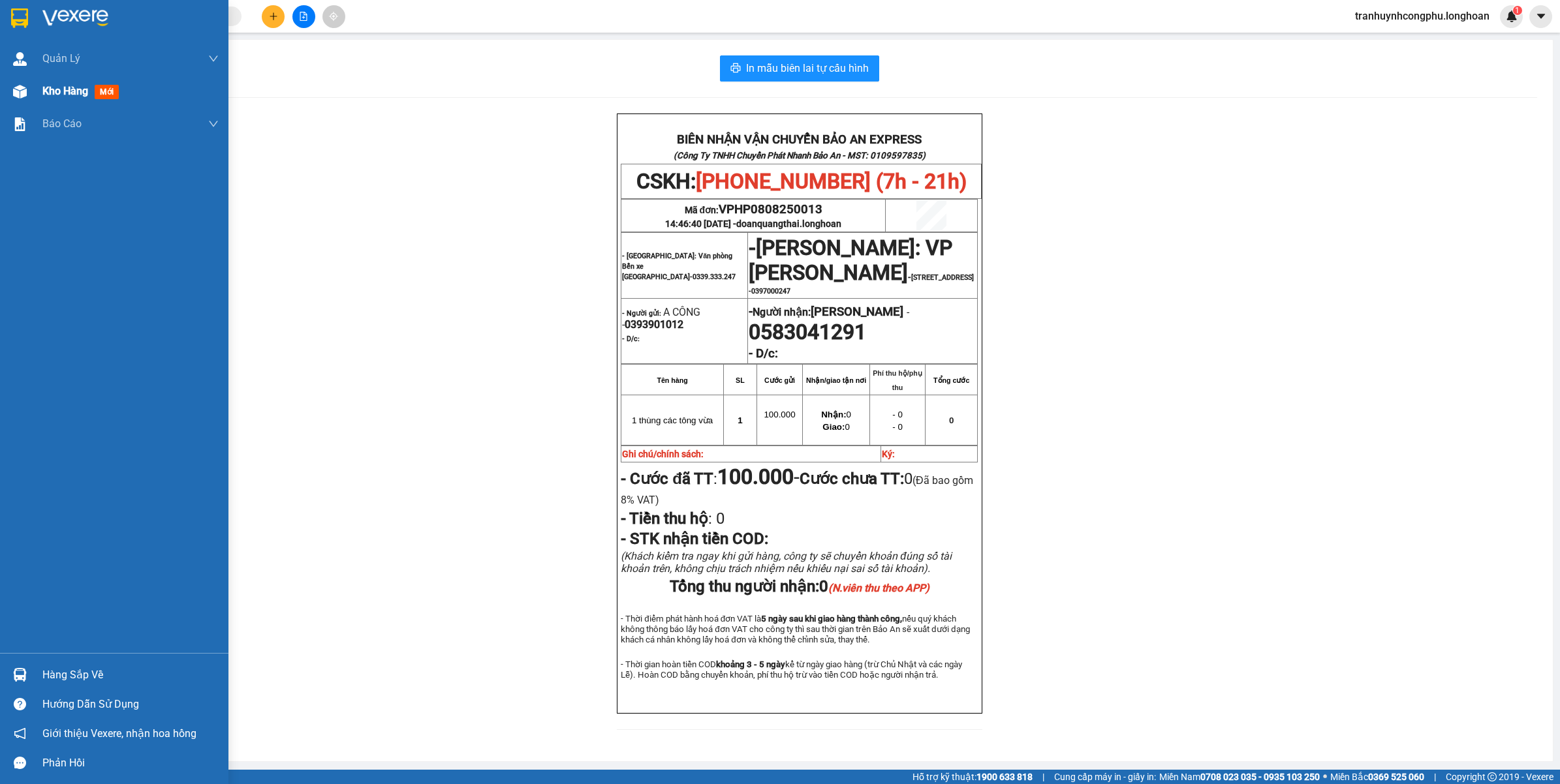
click at [15, 103] on div "Kho hàng mới" at bounding box center [114, 91] width 228 height 33
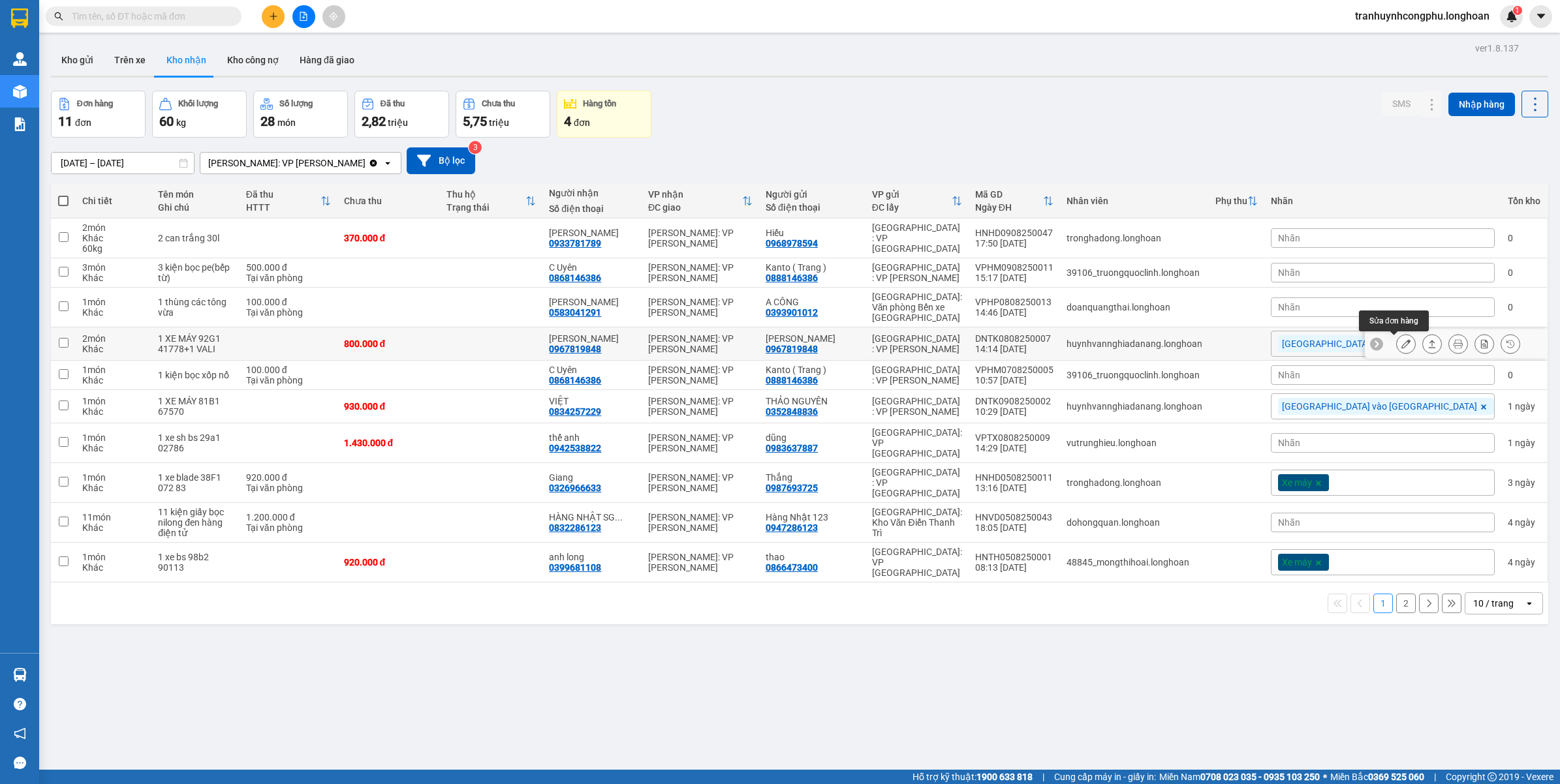
click at [1396, 352] on button at bounding box center [1405, 344] width 18 height 23
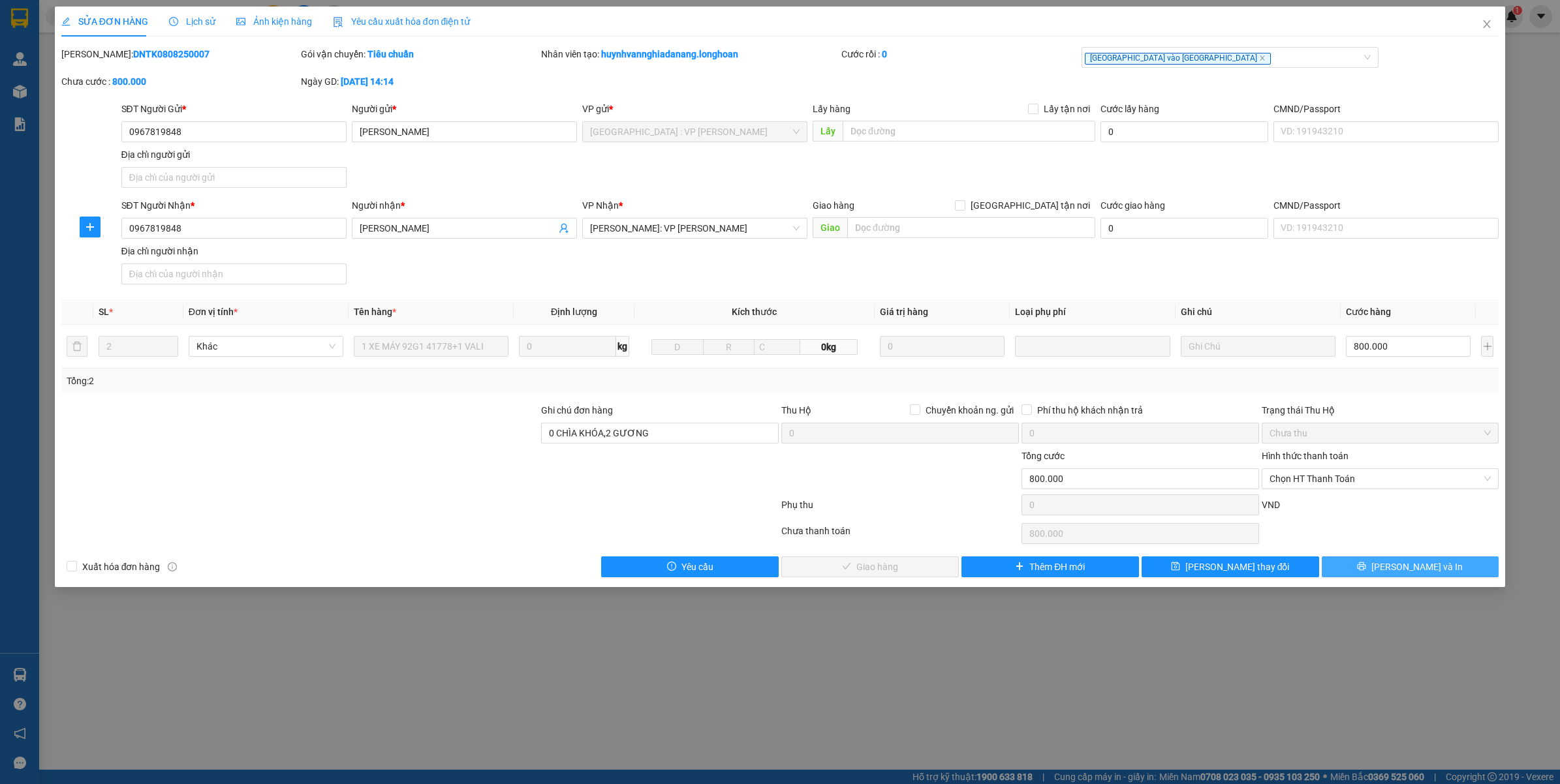
click at [1381, 574] on button "Lưu và In" at bounding box center [1410, 567] width 178 height 21
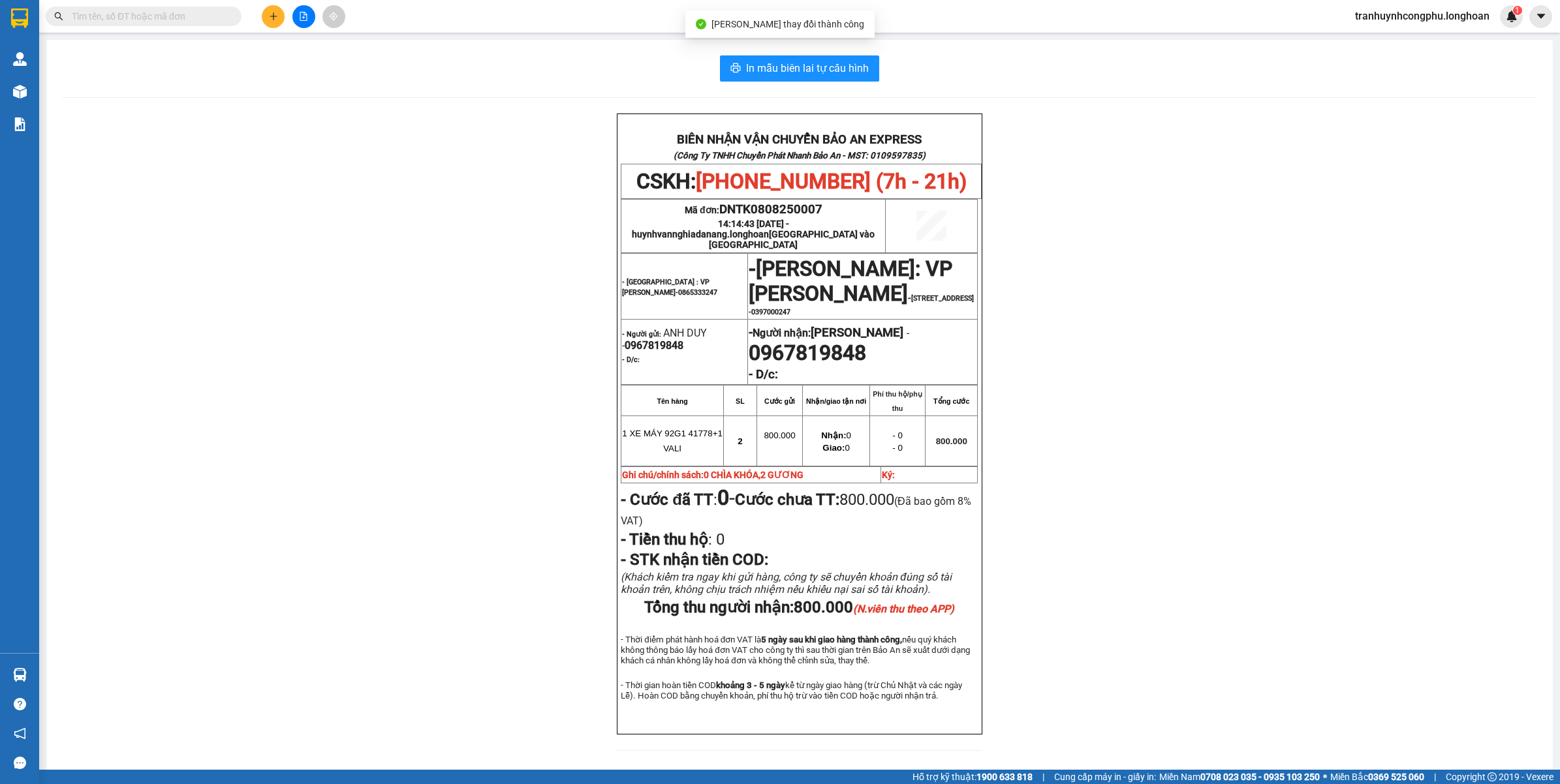
click at [802, 360] on span "0967819848" at bounding box center [807, 353] width 117 height 24
copy span "0967819848"
click at [1341, 372] on div "BIÊN NHẬN VẬN CHUYỂN BẢO AN EXPRESS (Công Ty TNHH Chuyển Phát Nhanh Bảo An - MS…" at bounding box center [799, 439] width 1474 height 653
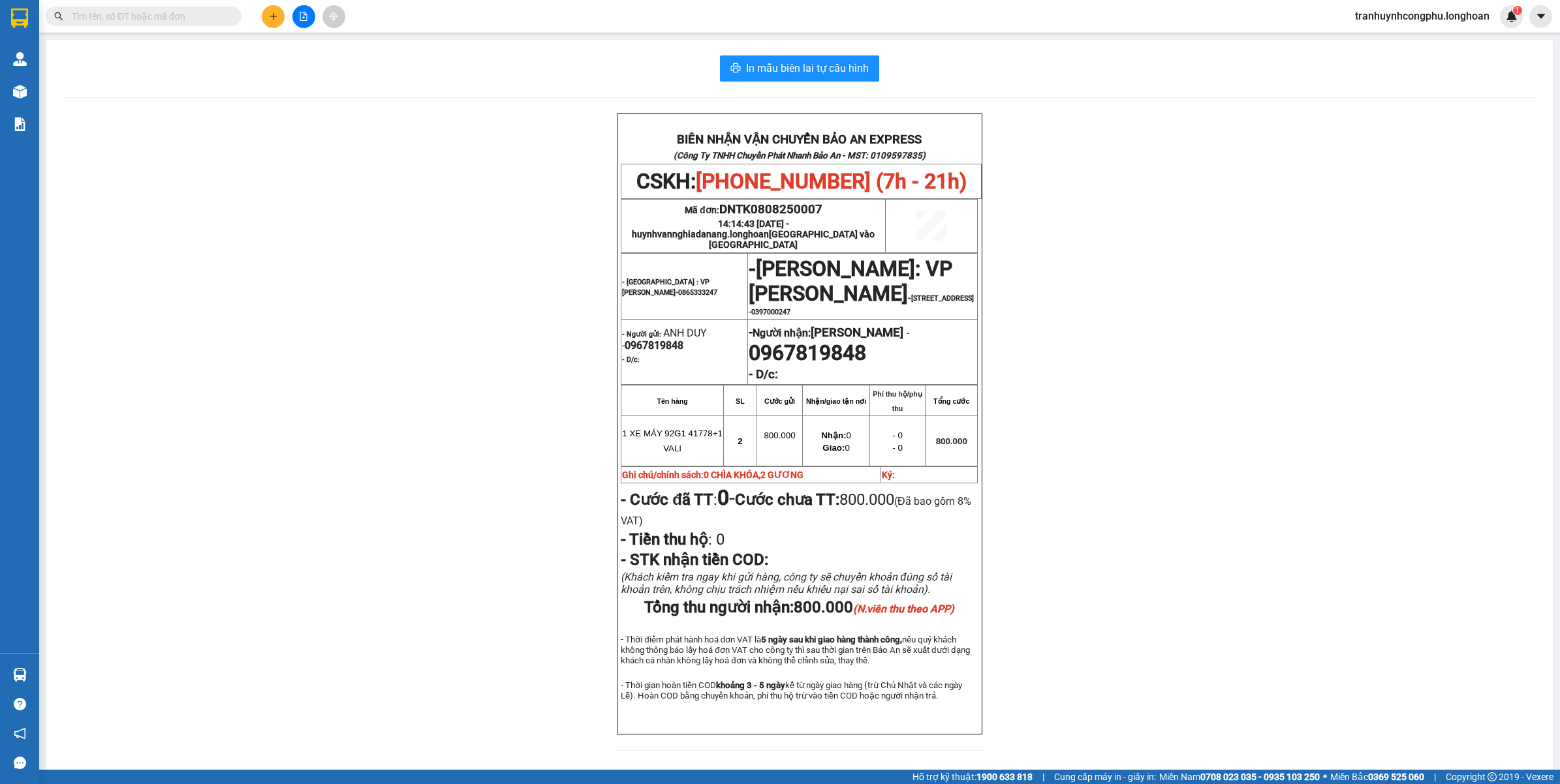
click at [429, 279] on div "BIÊN NHẬN VẬN CHUYỂN BẢO AN EXPRESS (Công Ty TNHH Chuyển Phát Nhanh Bảo An - MS…" at bounding box center [799, 439] width 1474 height 653
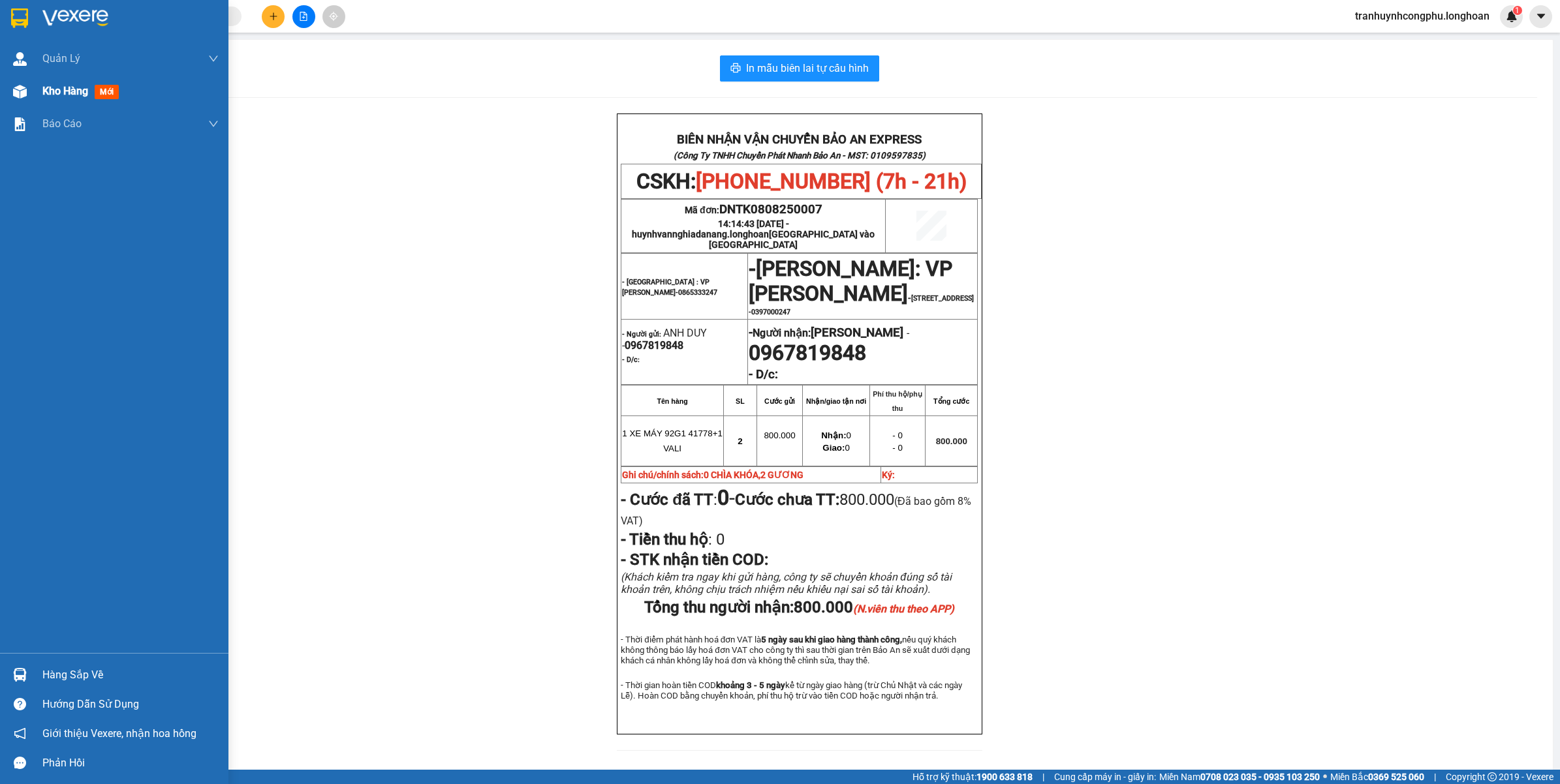
click at [51, 88] on span "Kho hàng" at bounding box center [65, 90] width 46 height 12
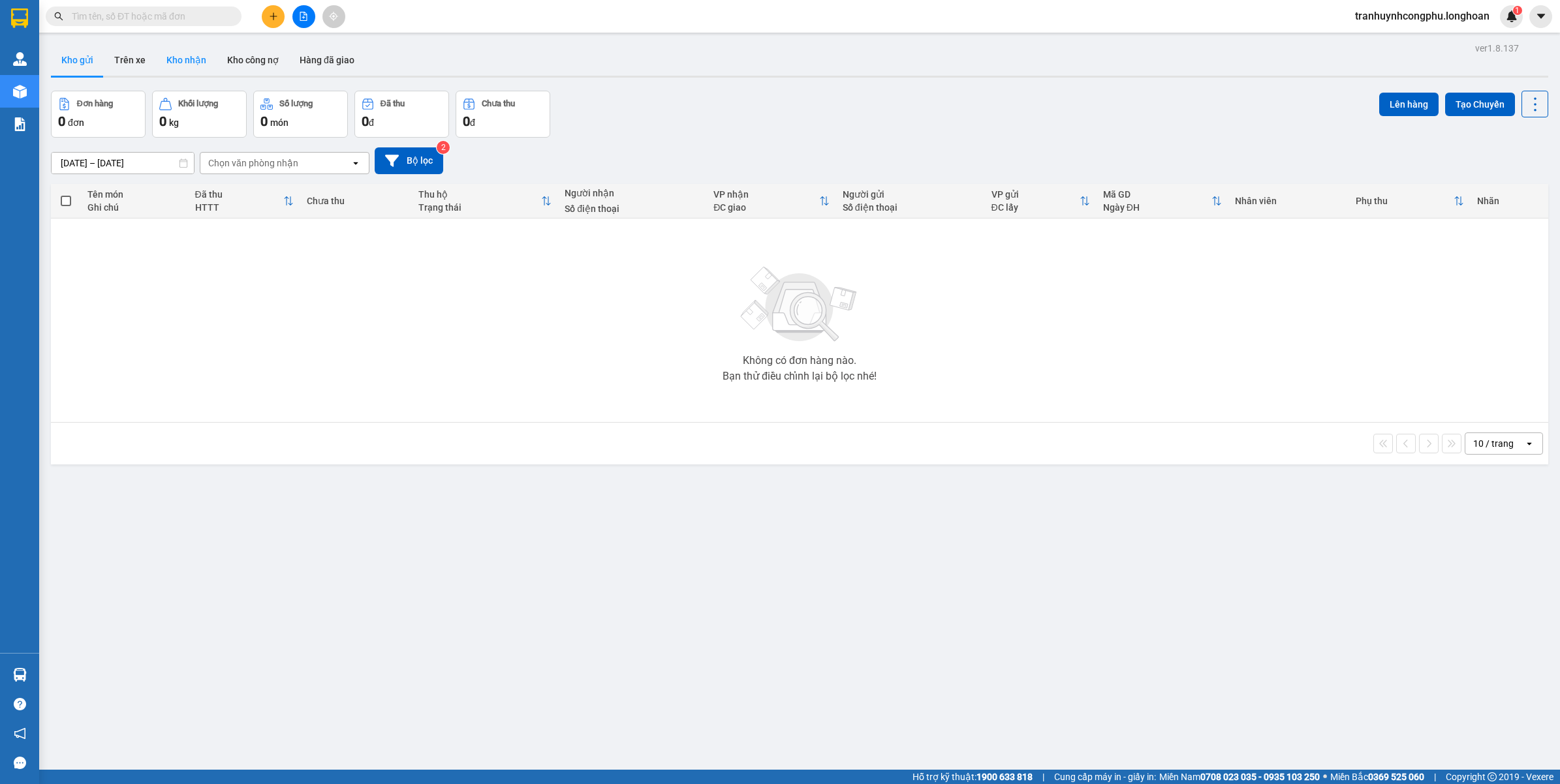
click at [186, 51] on button "Kho nhận" at bounding box center [186, 59] width 60 height 31
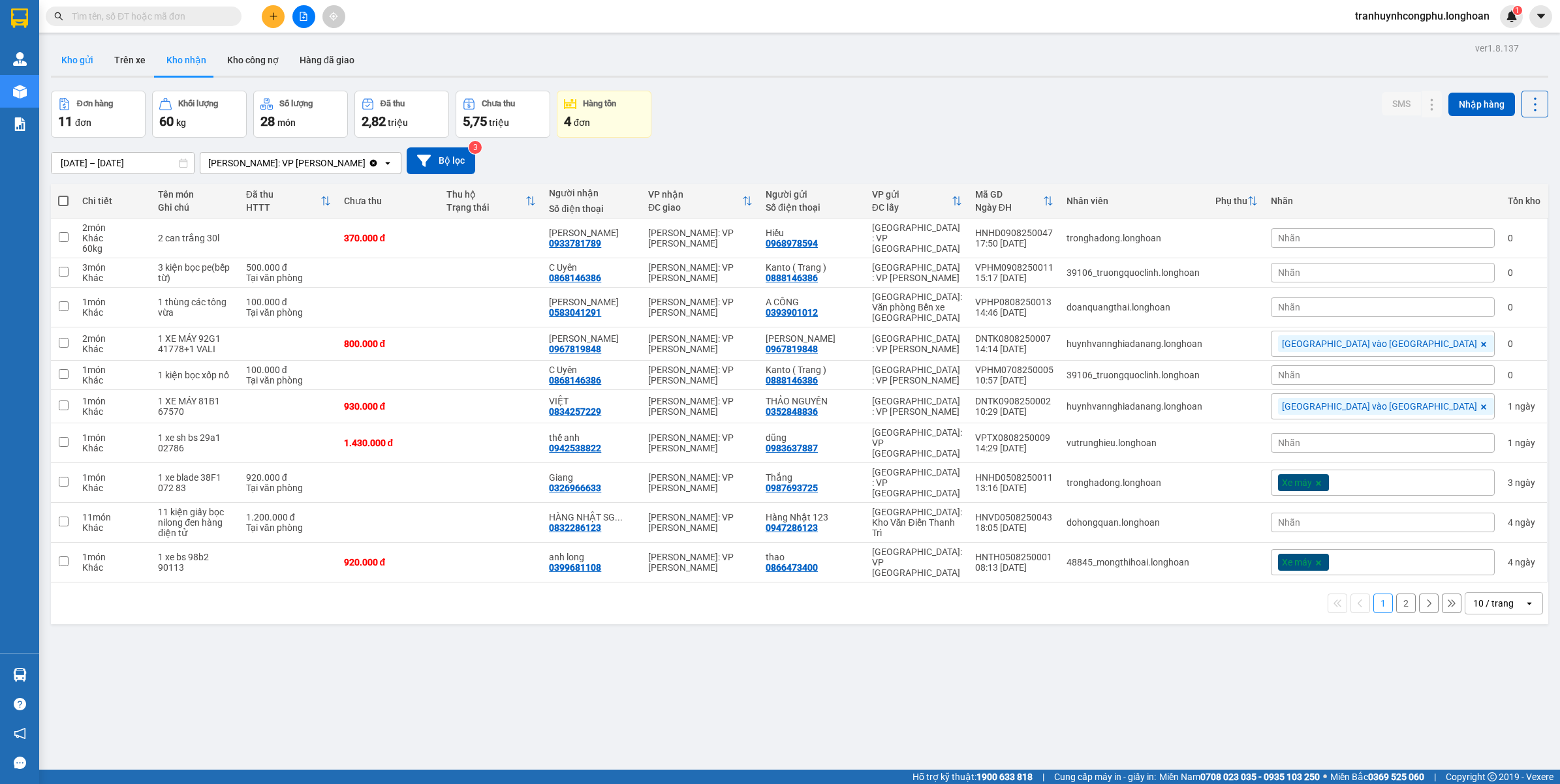
click at [90, 73] on button "Kho gửi" at bounding box center [77, 59] width 53 height 31
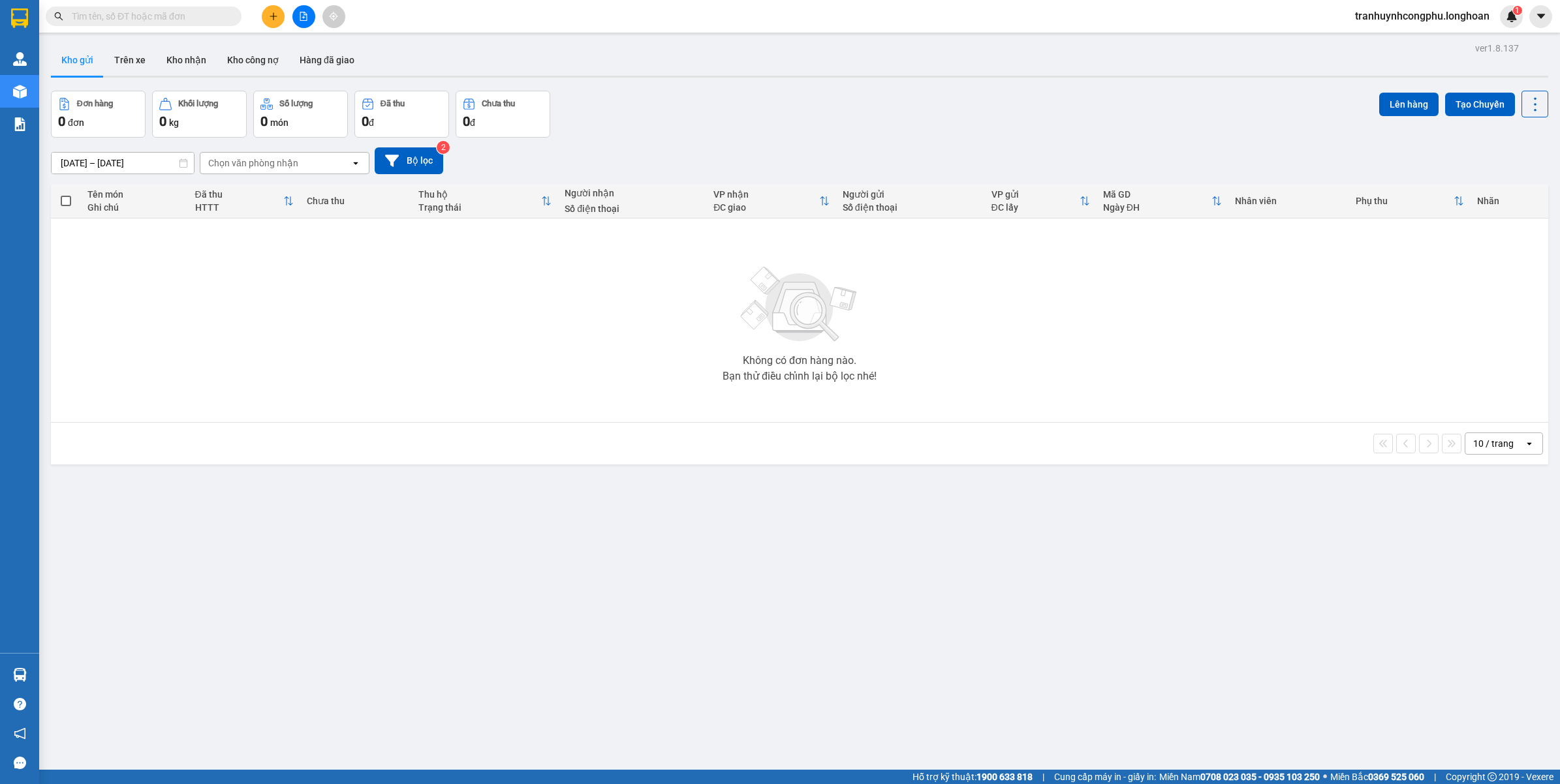
click at [122, 17] on input "text" at bounding box center [148, 16] width 154 height 15
click at [173, 55] on button "Kho nhận" at bounding box center [186, 59] width 60 height 31
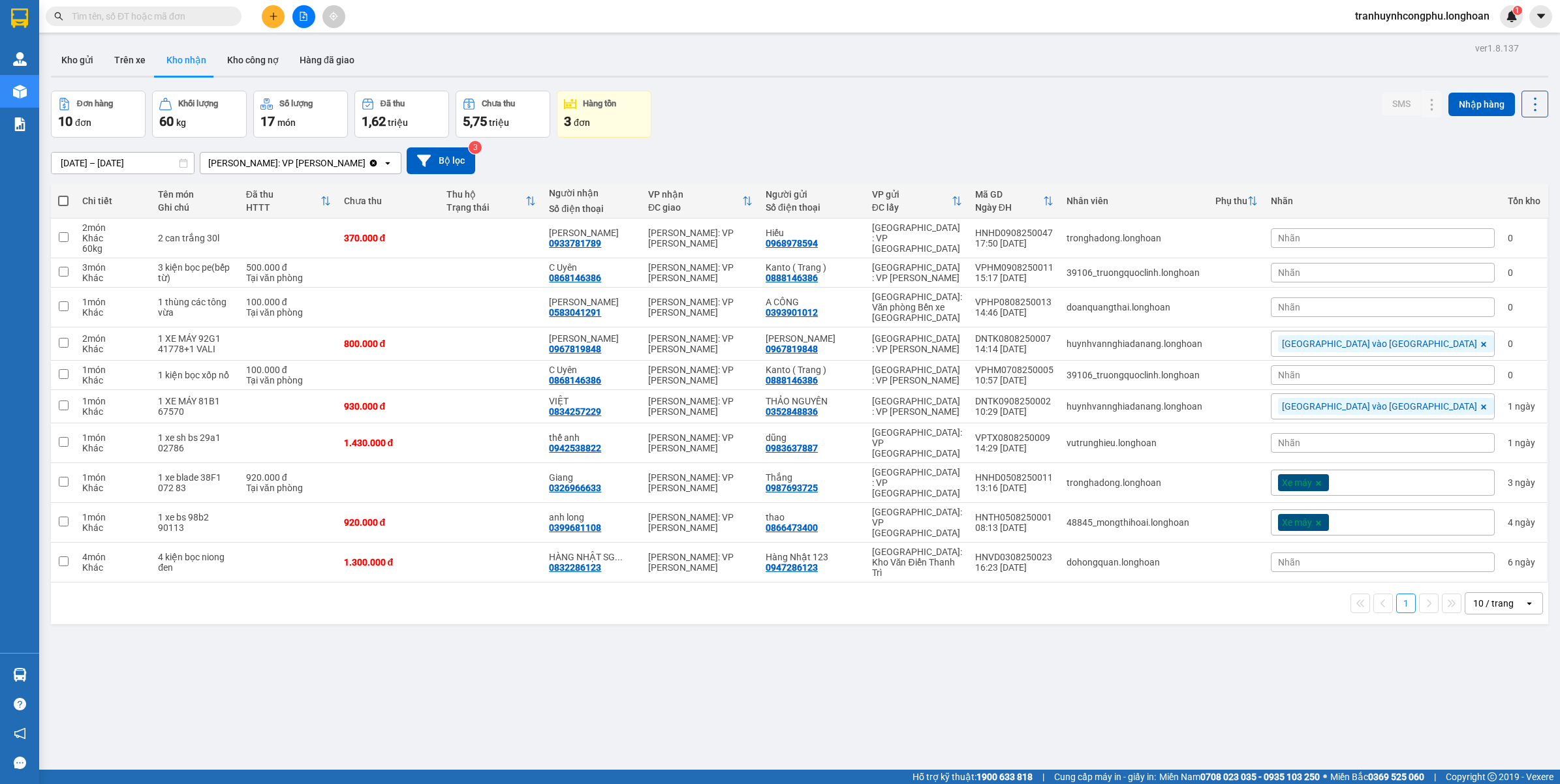
click at [82, 21] on input "text" at bounding box center [148, 16] width 154 height 15
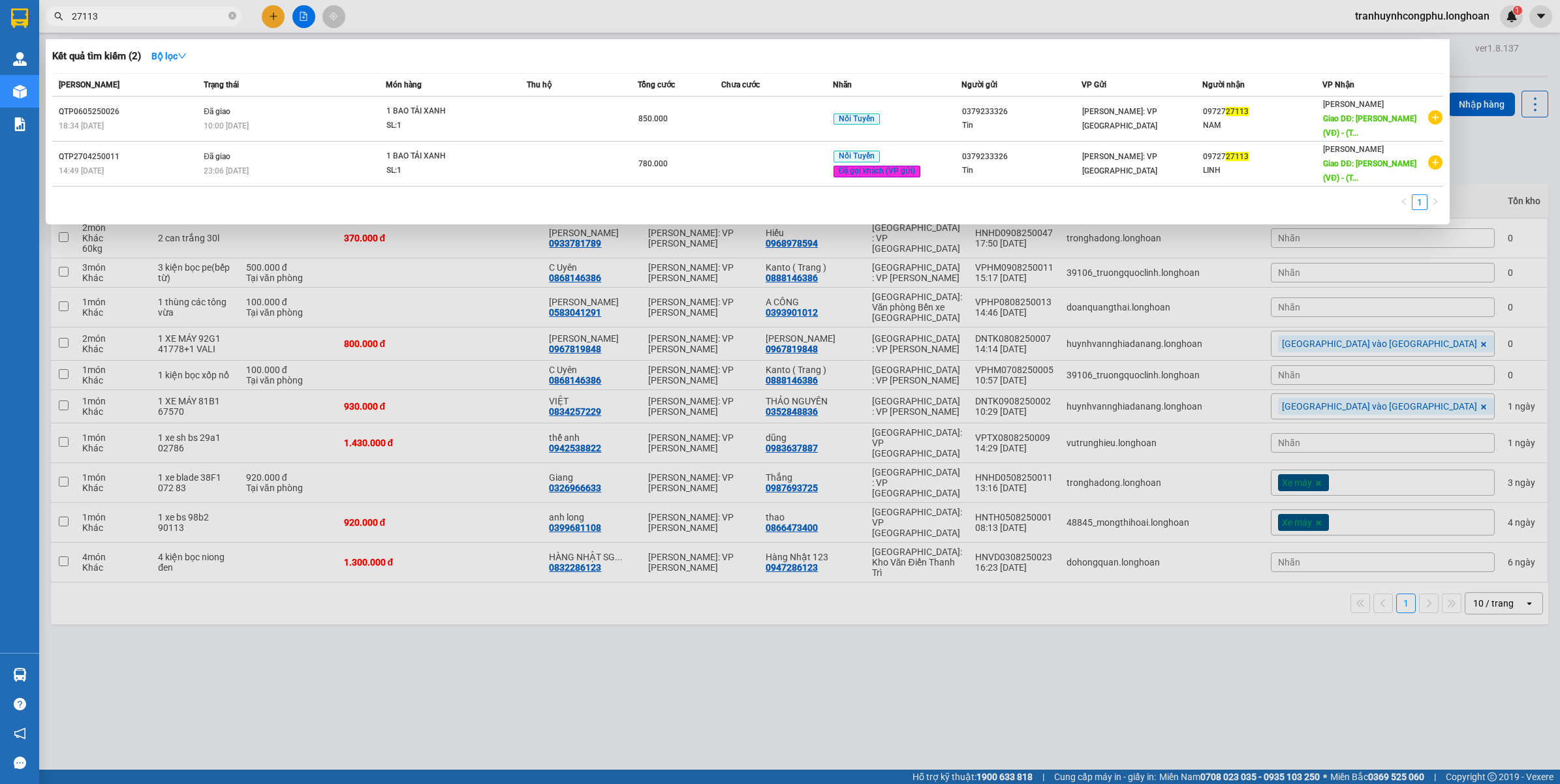
type input "27113"
click at [227, 13] on span "27113" at bounding box center [144, 16] width 196 height 20
click at [229, 13] on icon "close-circle" at bounding box center [232, 15] width 8 height 8
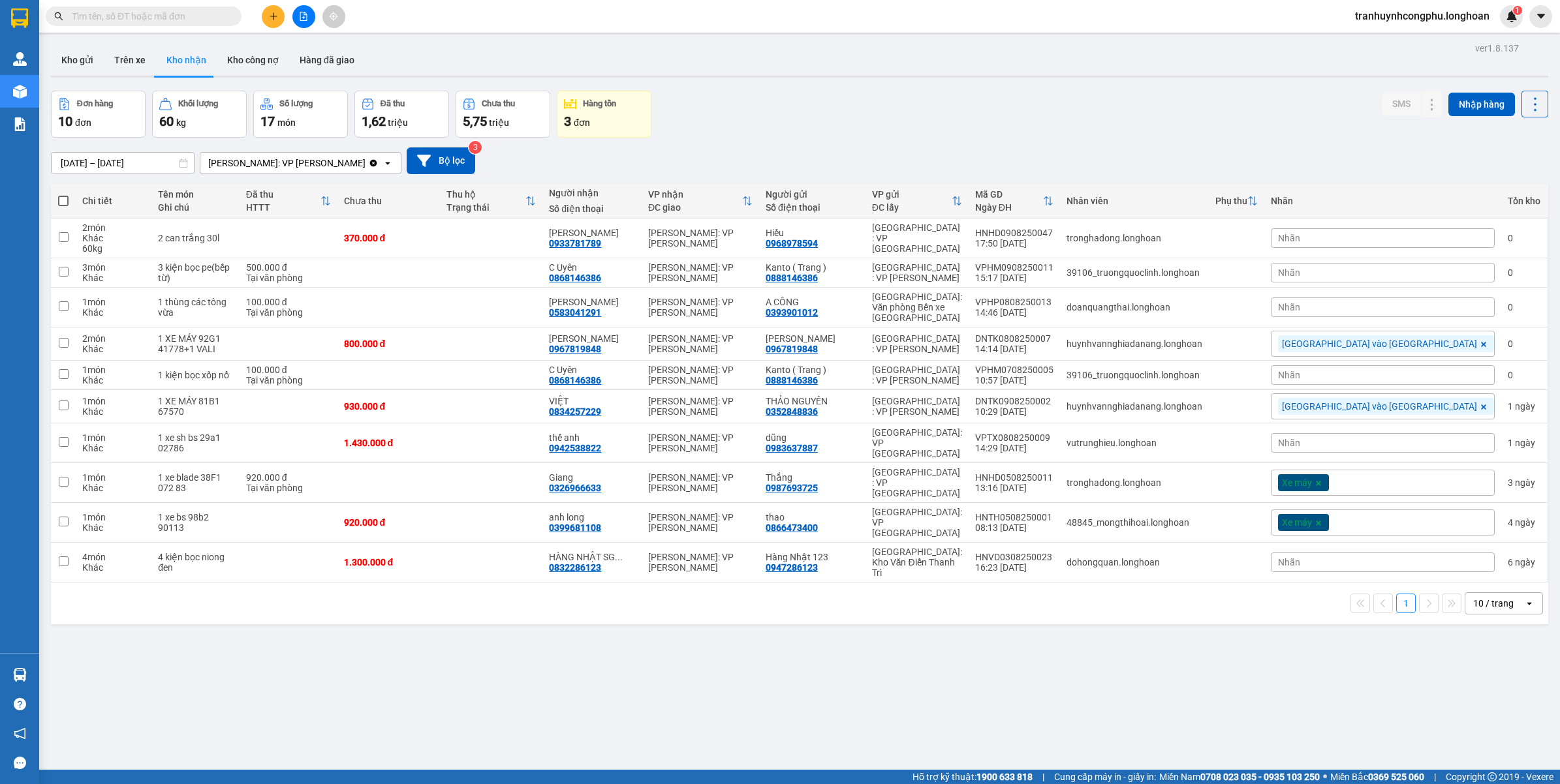
click at [278, 672] on div "ver 1.8.137 Kho gửi Trên xe Kho nhận Kho công nợ Hàng đã giao Đơn hàng 10 đơn K…" at bounding box center [799, 431] width 1507 height 784
click at [1401, 271] on icon at bounding box center [1405, 272] width 9 height 9
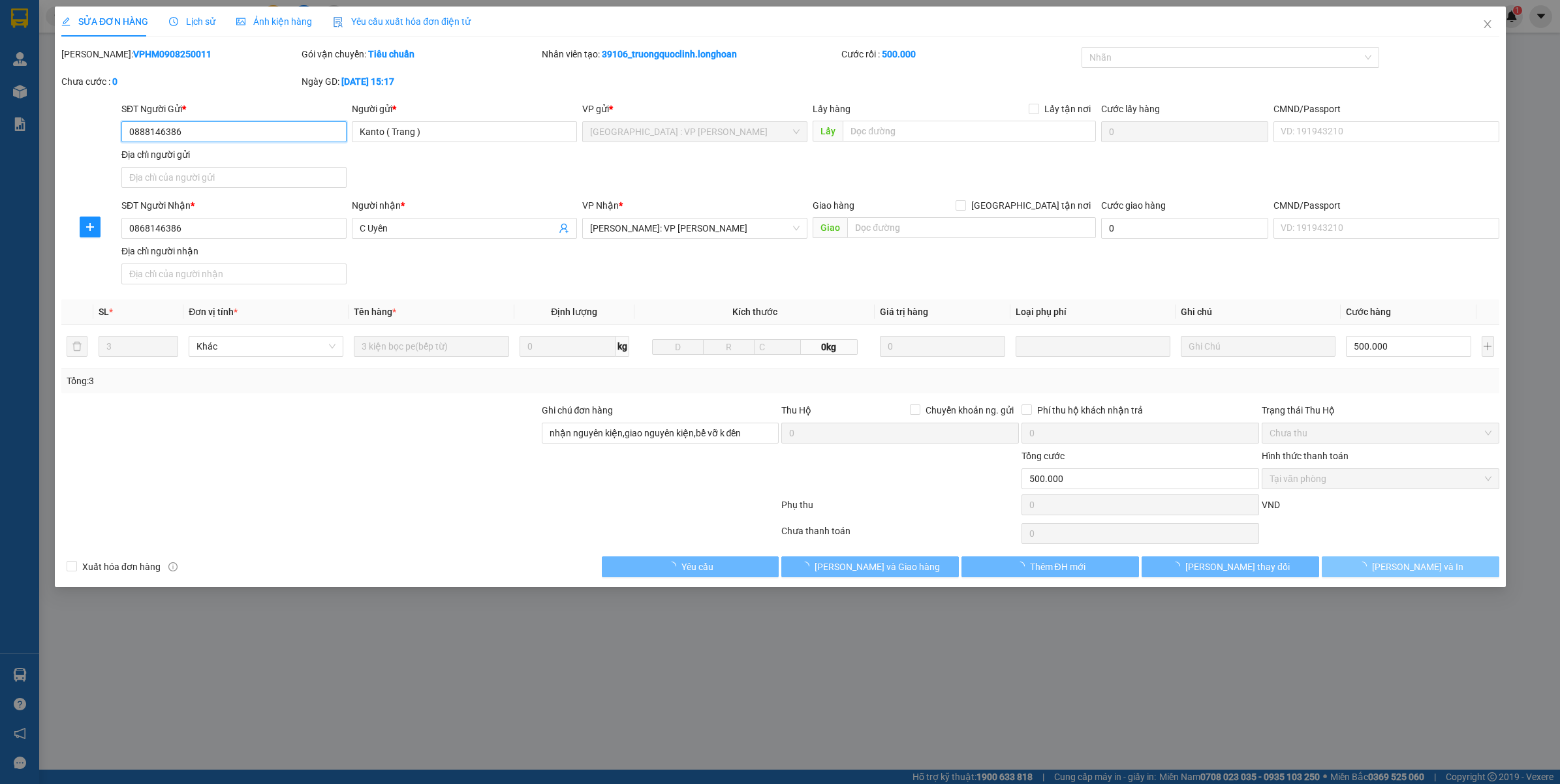
type input "0888146386"
type input "Kanto ( Trang )"
type input "0868146386"
type input "C Uyên"
type input "nhận nguyên kiện,giao nguyên kiện,bể vỡ k đền"
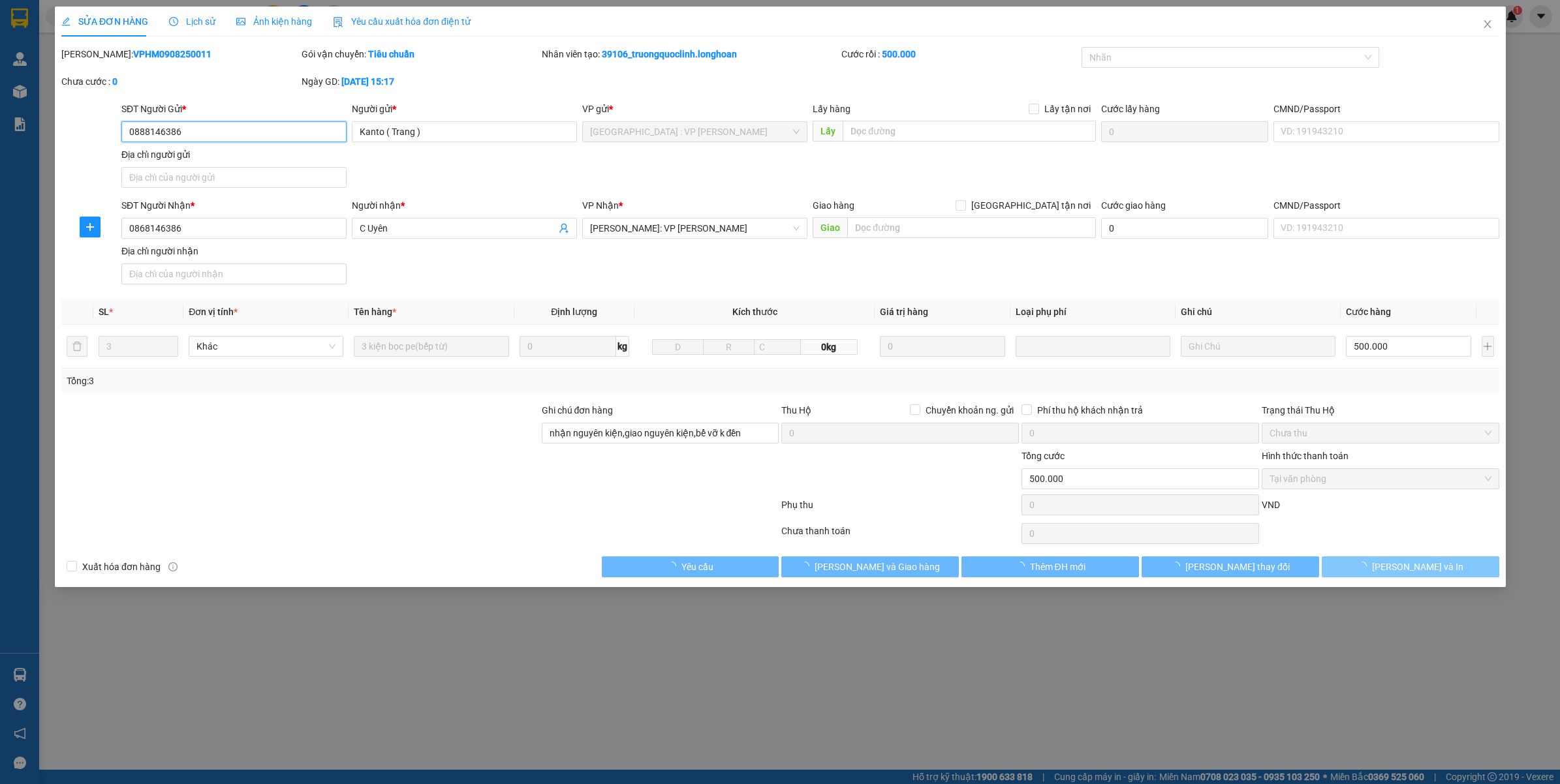
type input "500.000"
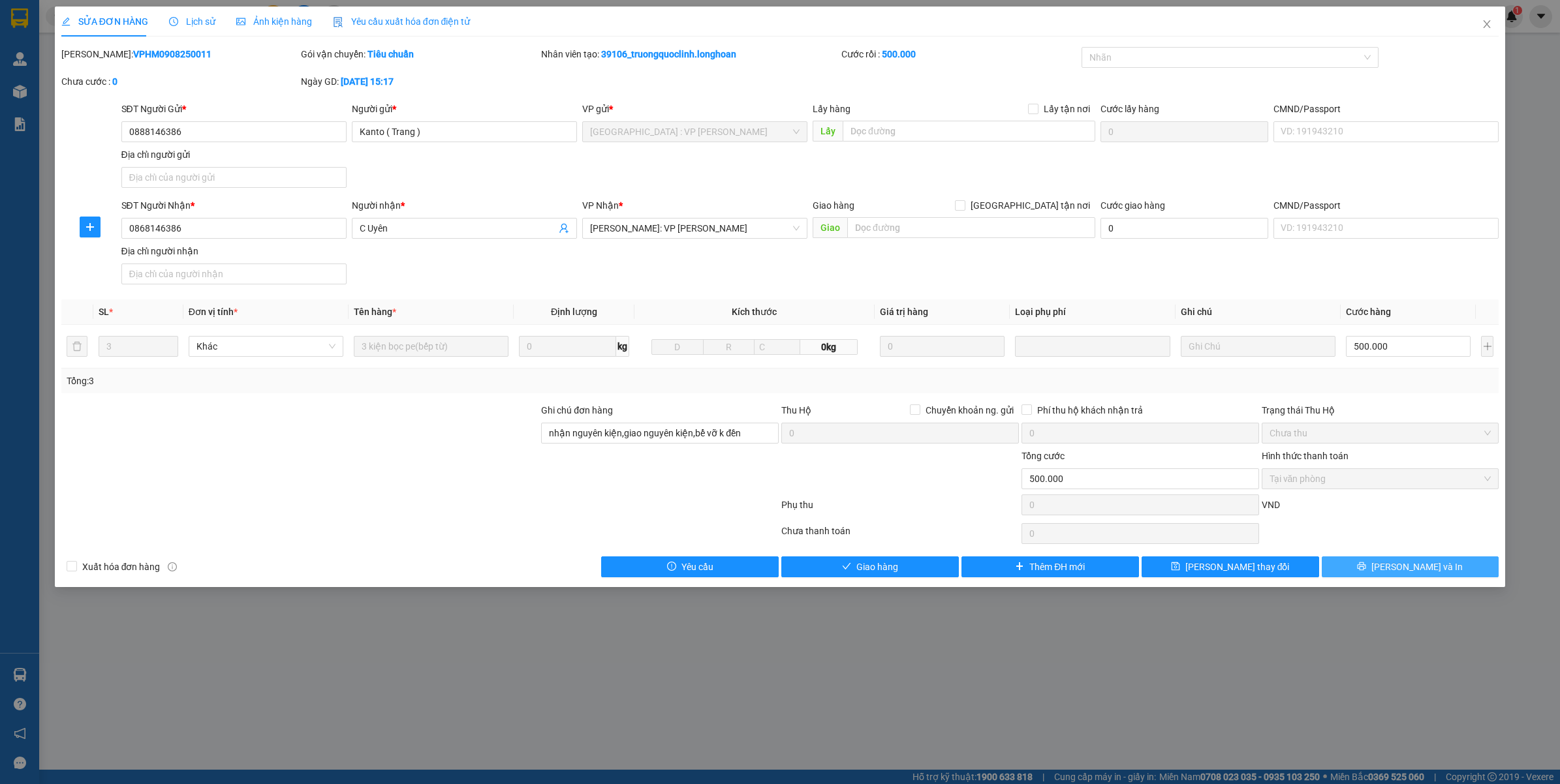
click at [1398, 572] on span "Lưu và In" at bounding box center [1416, 567] width 91 height 15
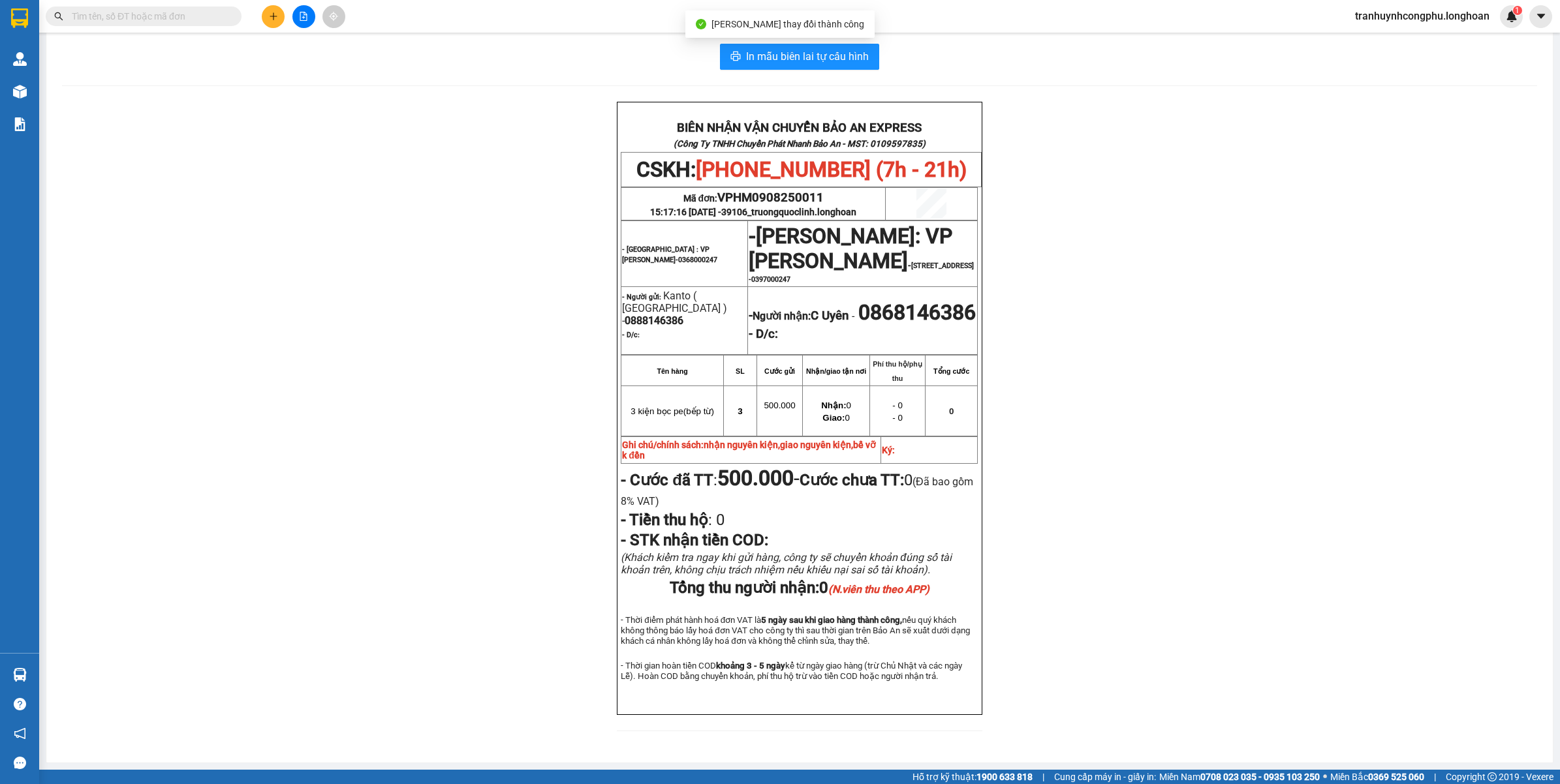
scroll to position [44, 0]
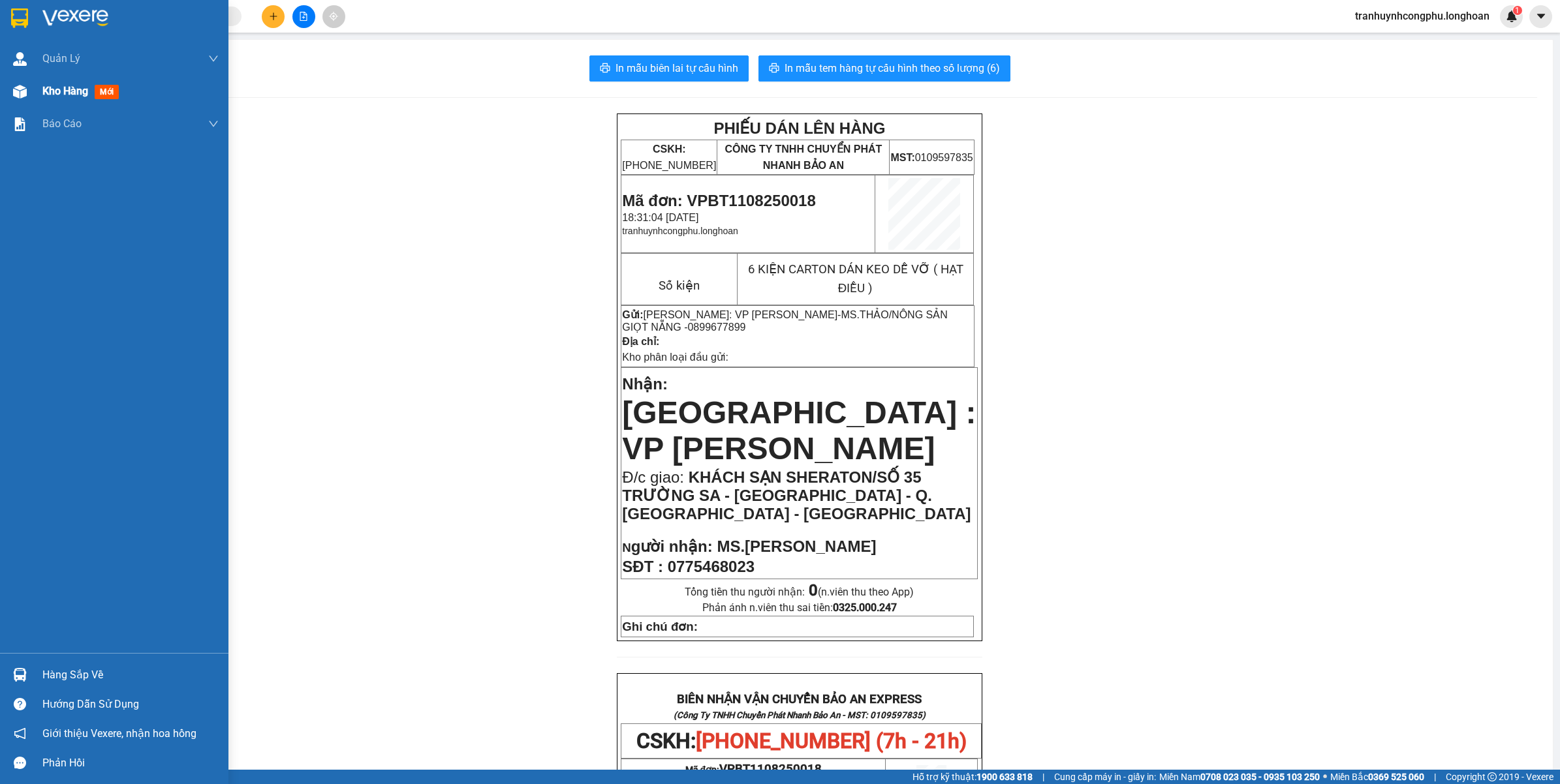
click at [28, 93] on div at bounding box center [20, 91] width 23 height 23
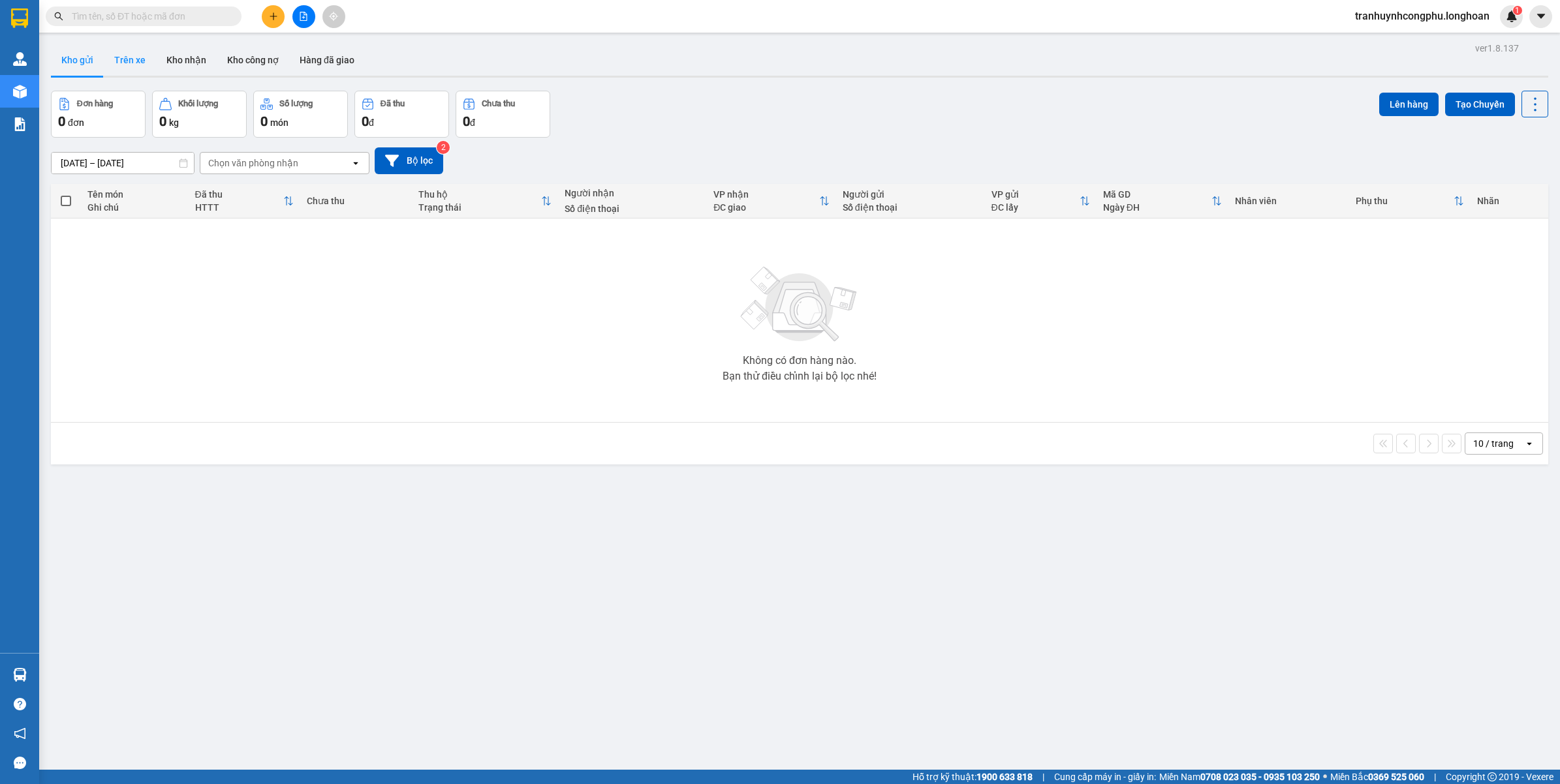
click at [119, 52] on button "Trên xe" at bounding box center [130, 59] width 52 height 31
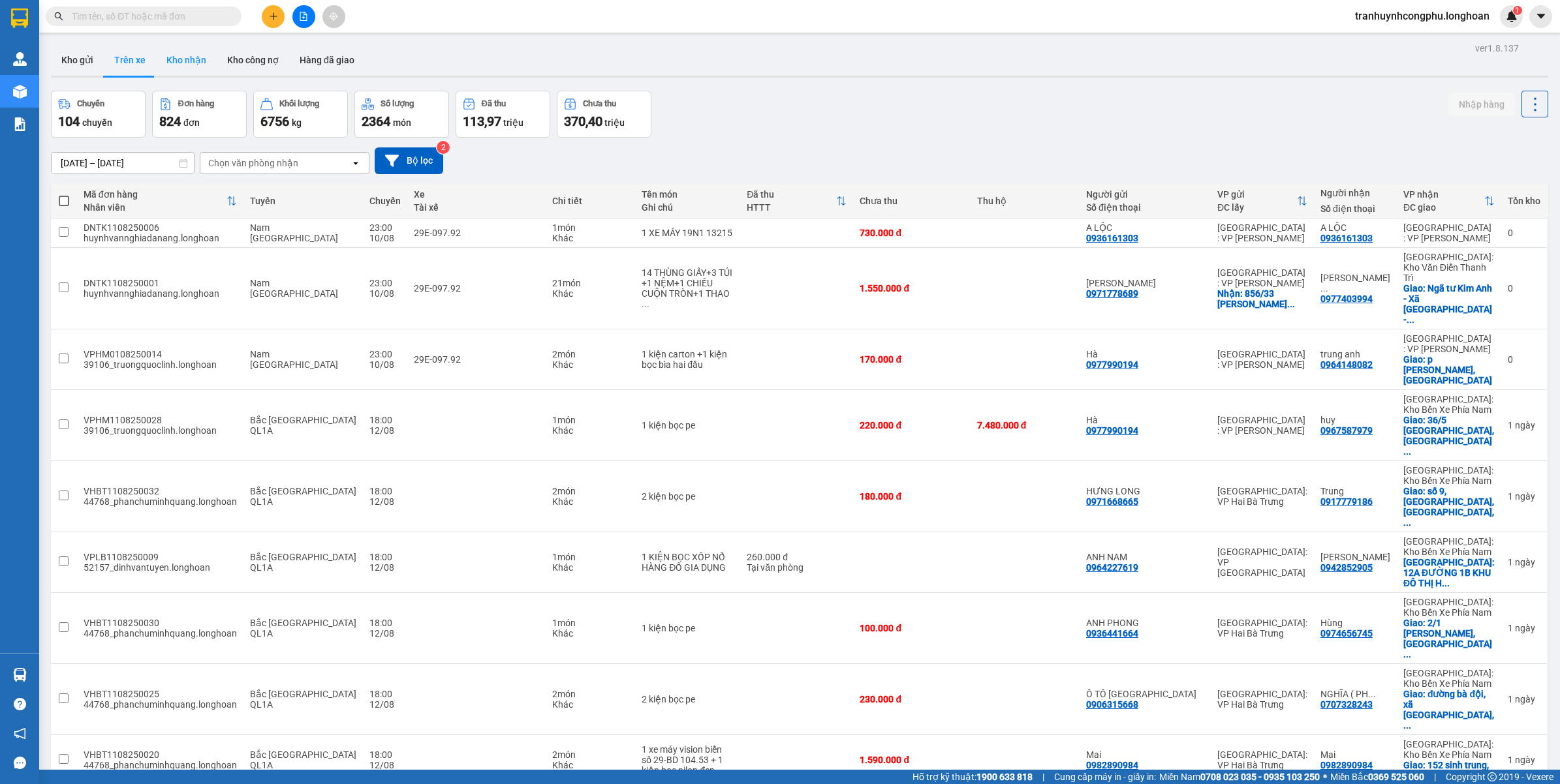
click at [197, 59] on button "Kho nhận" at bounding box center [186, 59] width 60 height 31
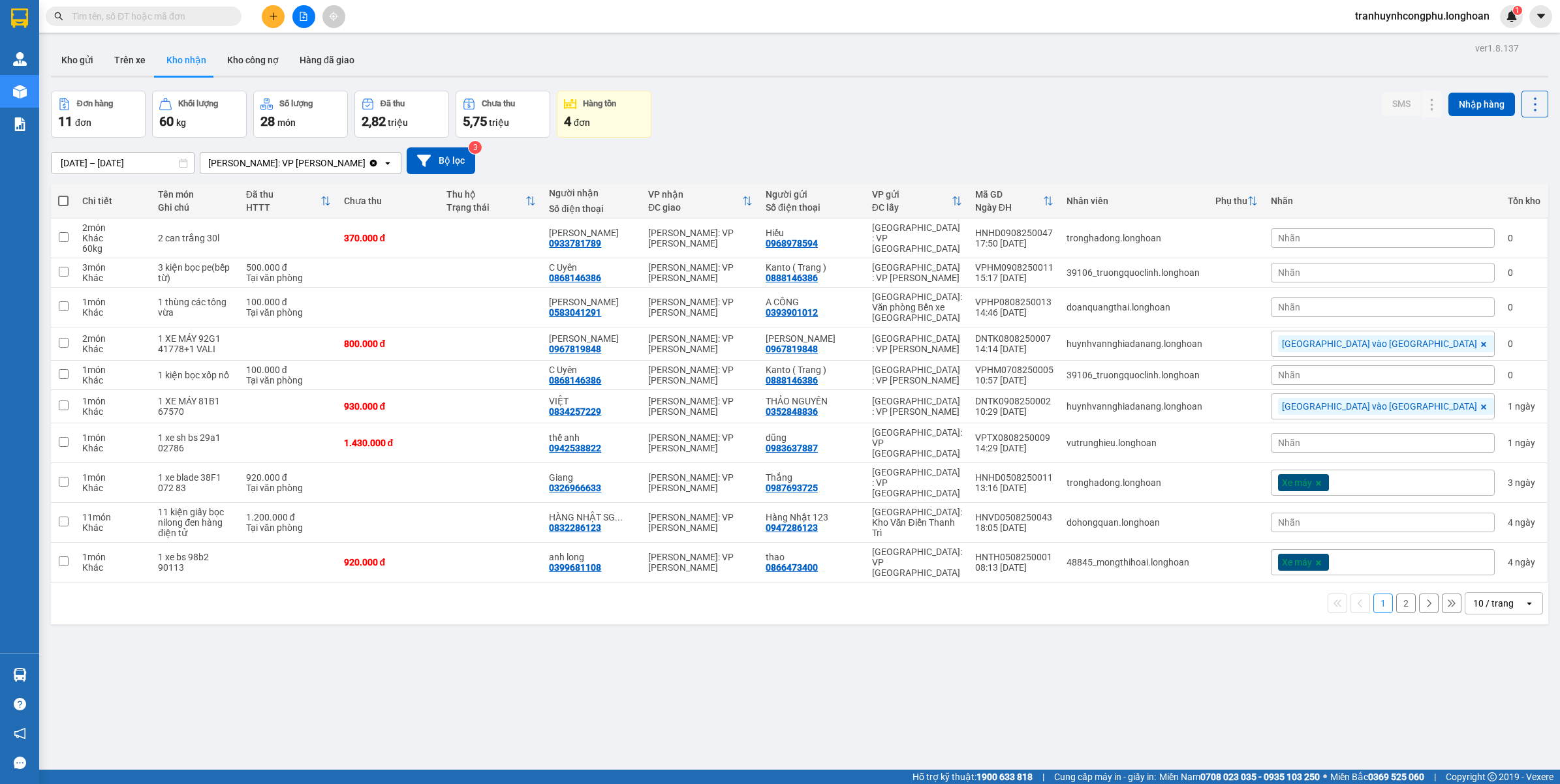
click at [1399, 593] on button "2" at bounding box center [1406, 603] width 20 height 20
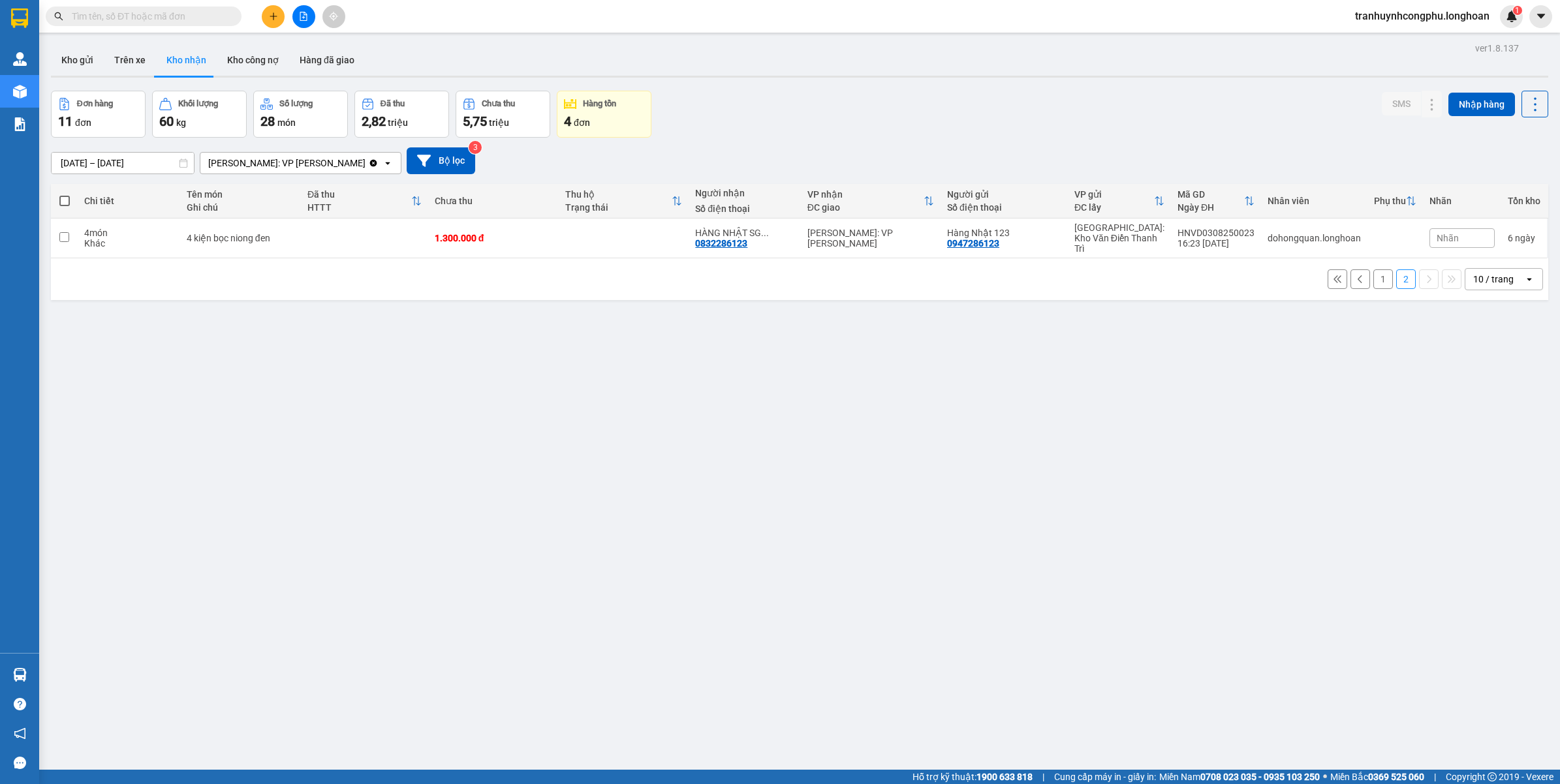
click at [1373, 272] on button "1" at bounding box center [1383, 279] width 20 height 20
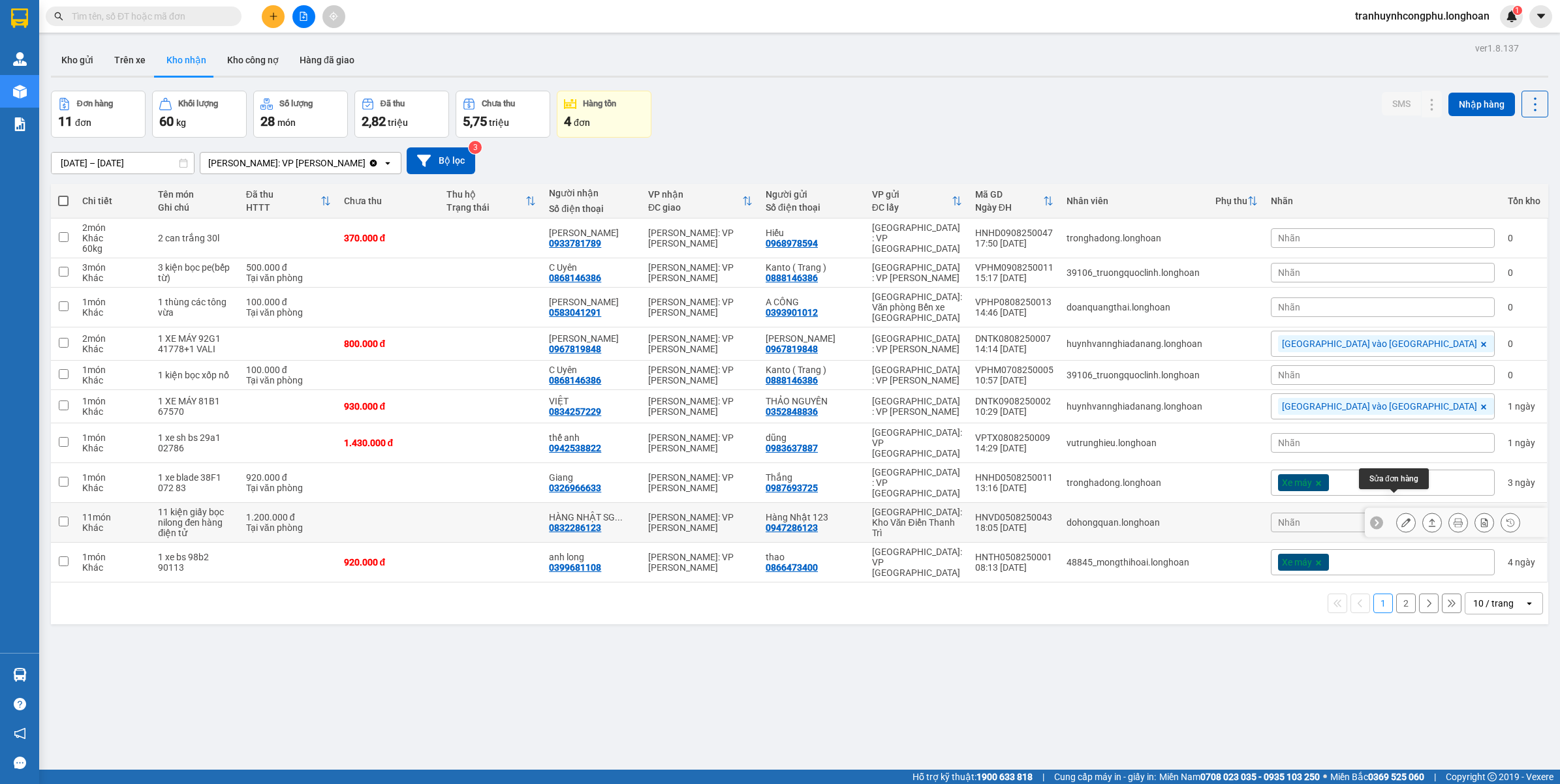
click at [1399, 511] on button at bounding box center [1405, 522] width 18 height 23
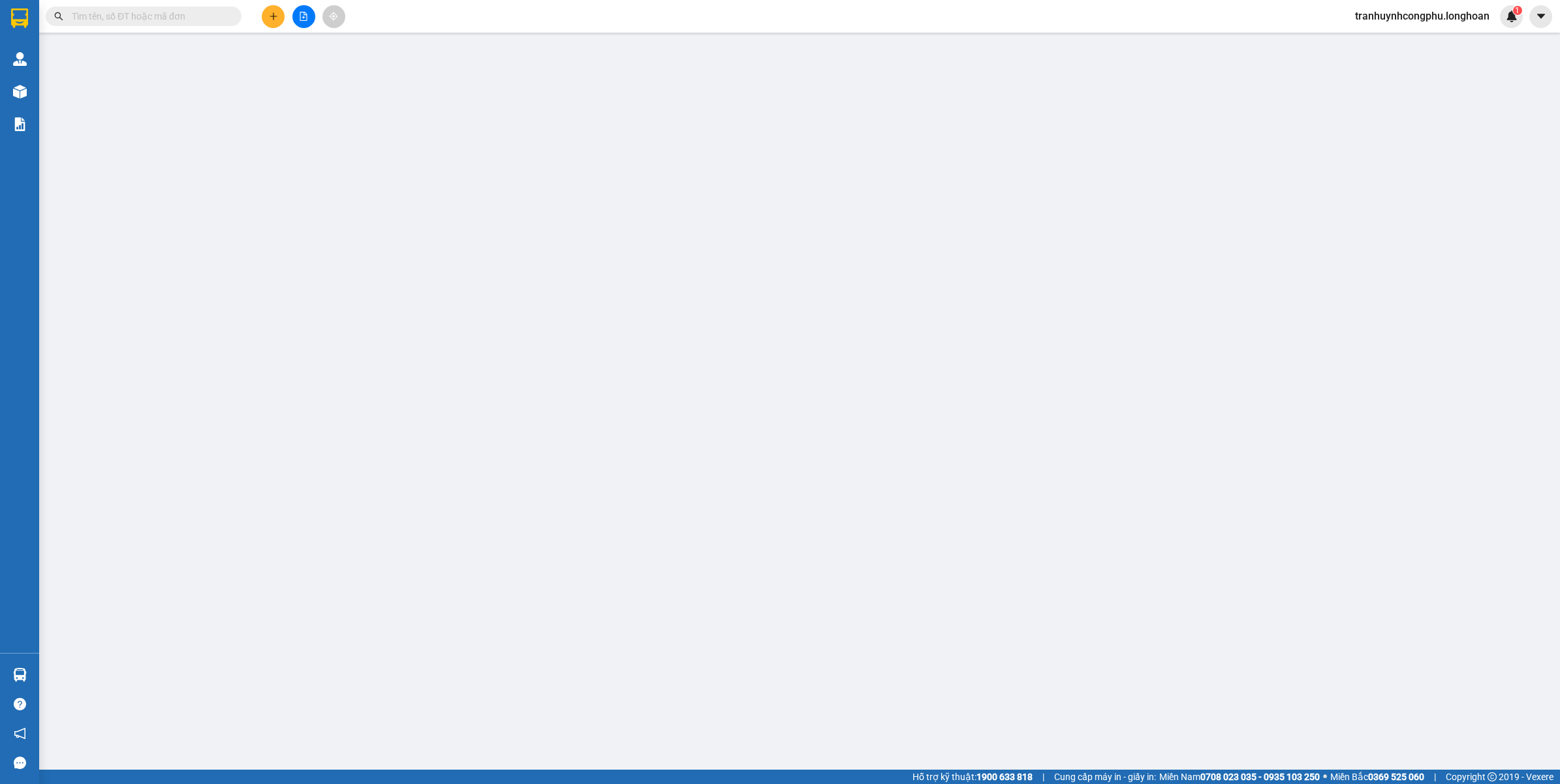
type input "0947286123"
type input "Hàng Nhật 123"
type input "0832286123"
type input "HÀNG NHẬT SG (CƯƠNG)"
type input "1.200.000"
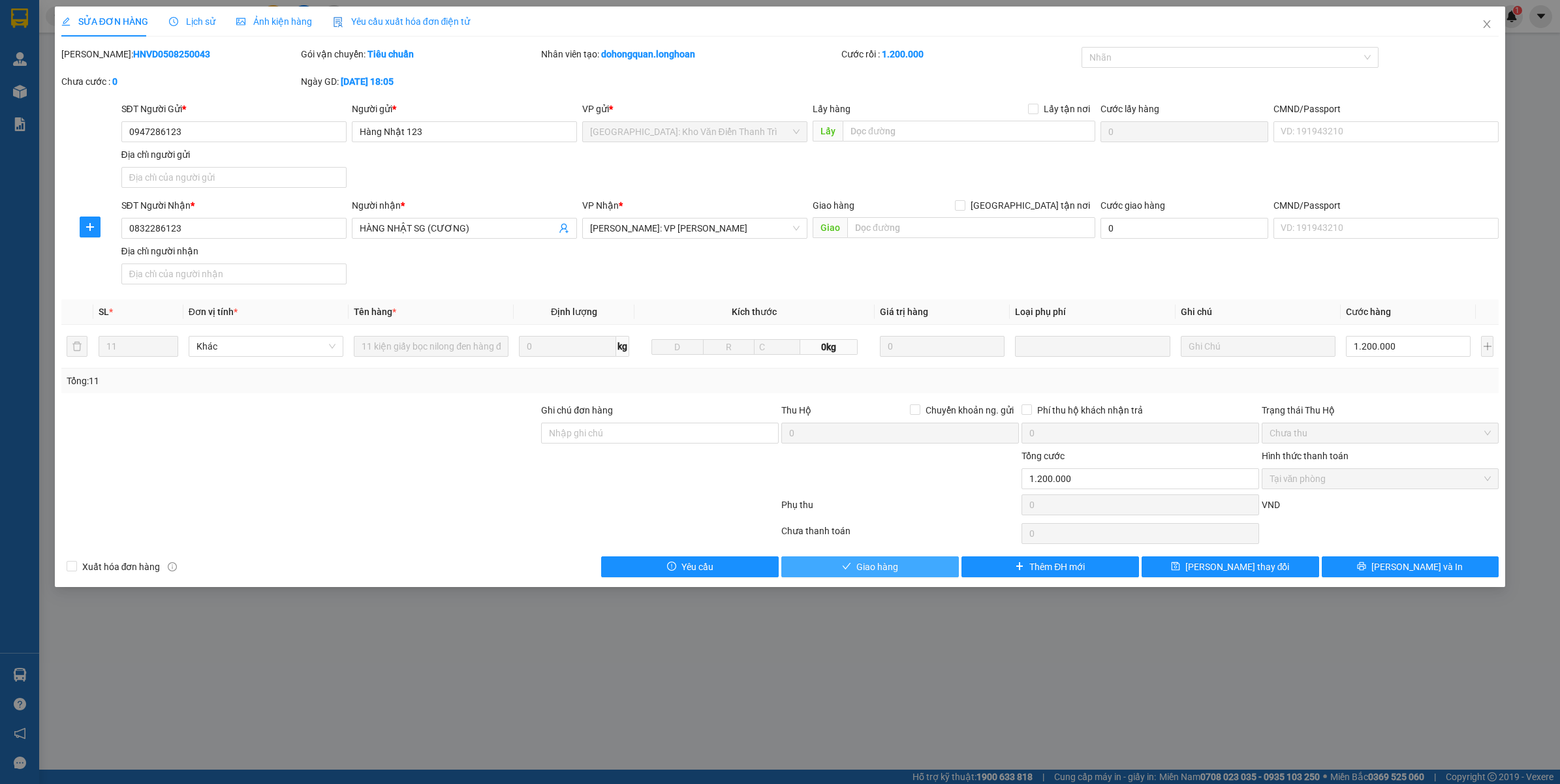
click at [900, 570] on button "Giao hàng" at bounding box center [870, 567] width 178 height 21
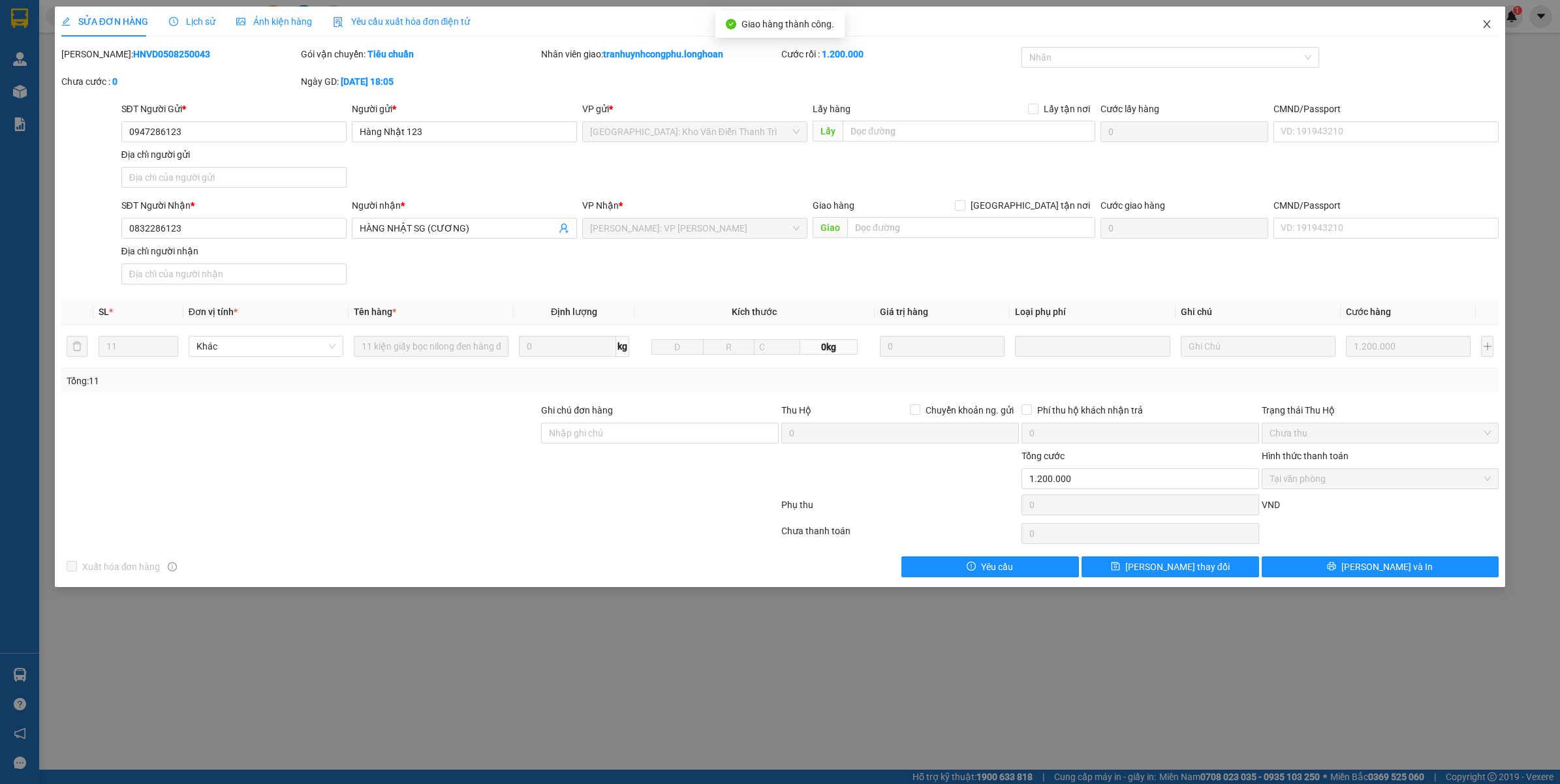
click at [1477, 24] on span "Close" at bounding box center [1486, 24] width 37 height 37
